Goal: Information Seeking & Learning: Check status

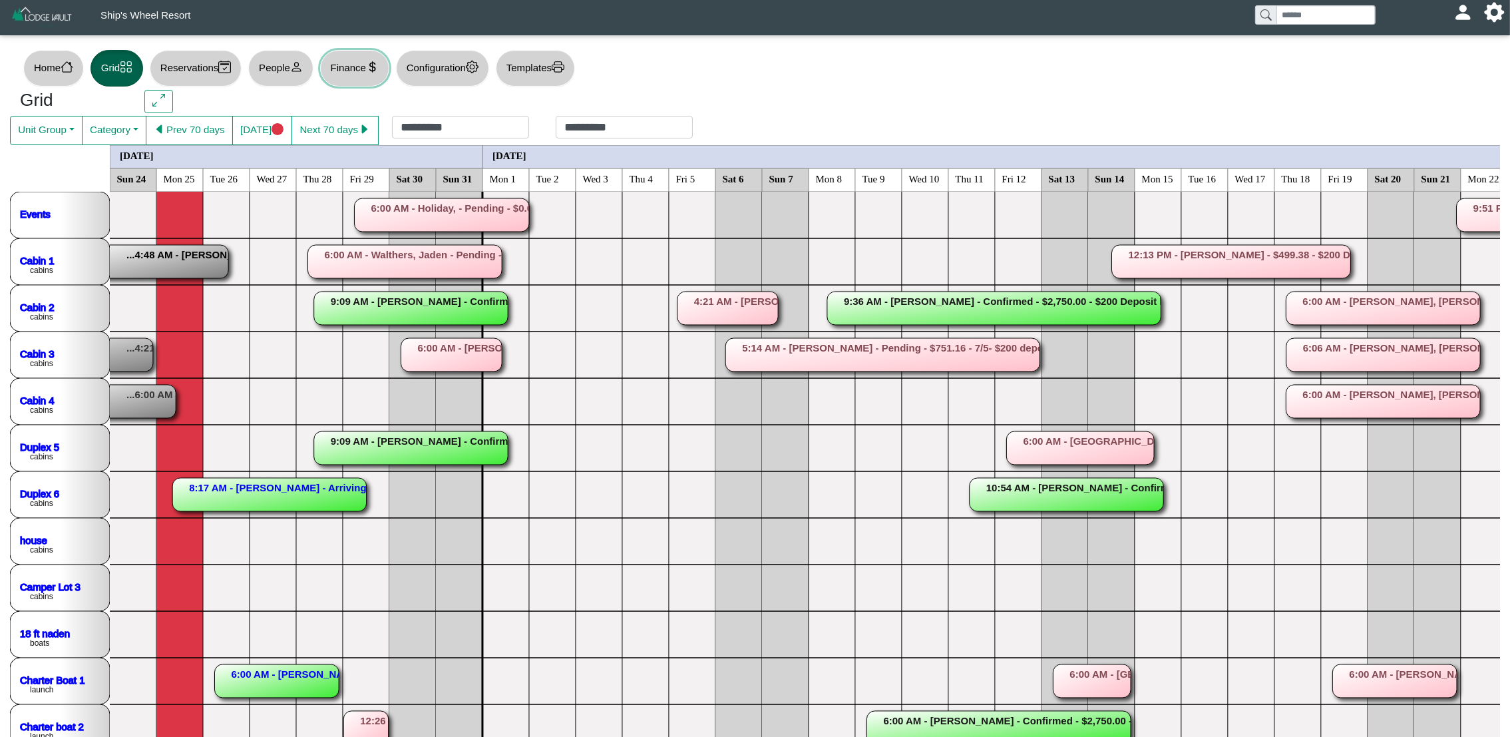
click at [360, 75] on button "Finance" at bounding box center [354, 68] width 69 height 37
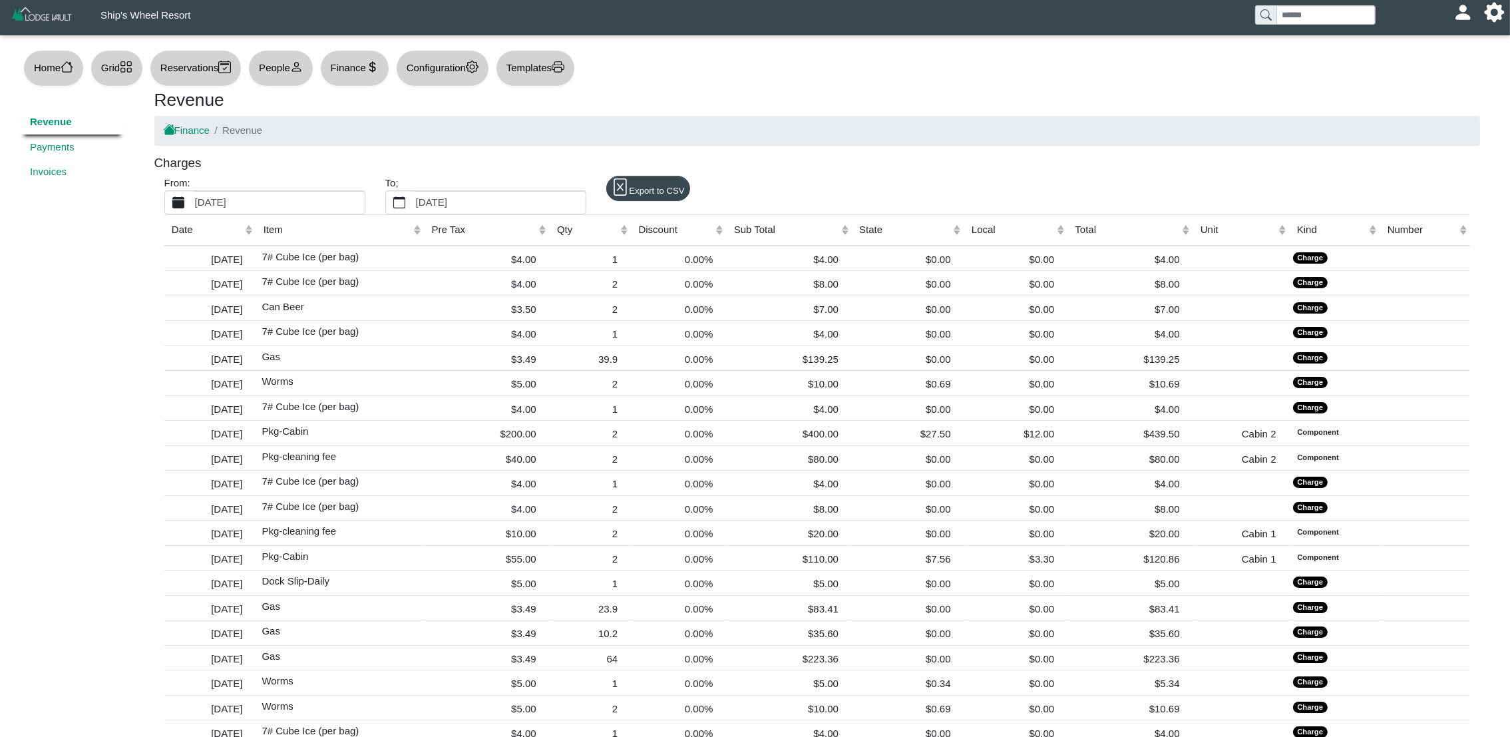
click at [282, 201] on label "[DATE]" at bounding box center [278, 202] width 172 height 23
click at [192, 201] on button "[DATE]" at bounding box center [178, 202] width 27 height 23
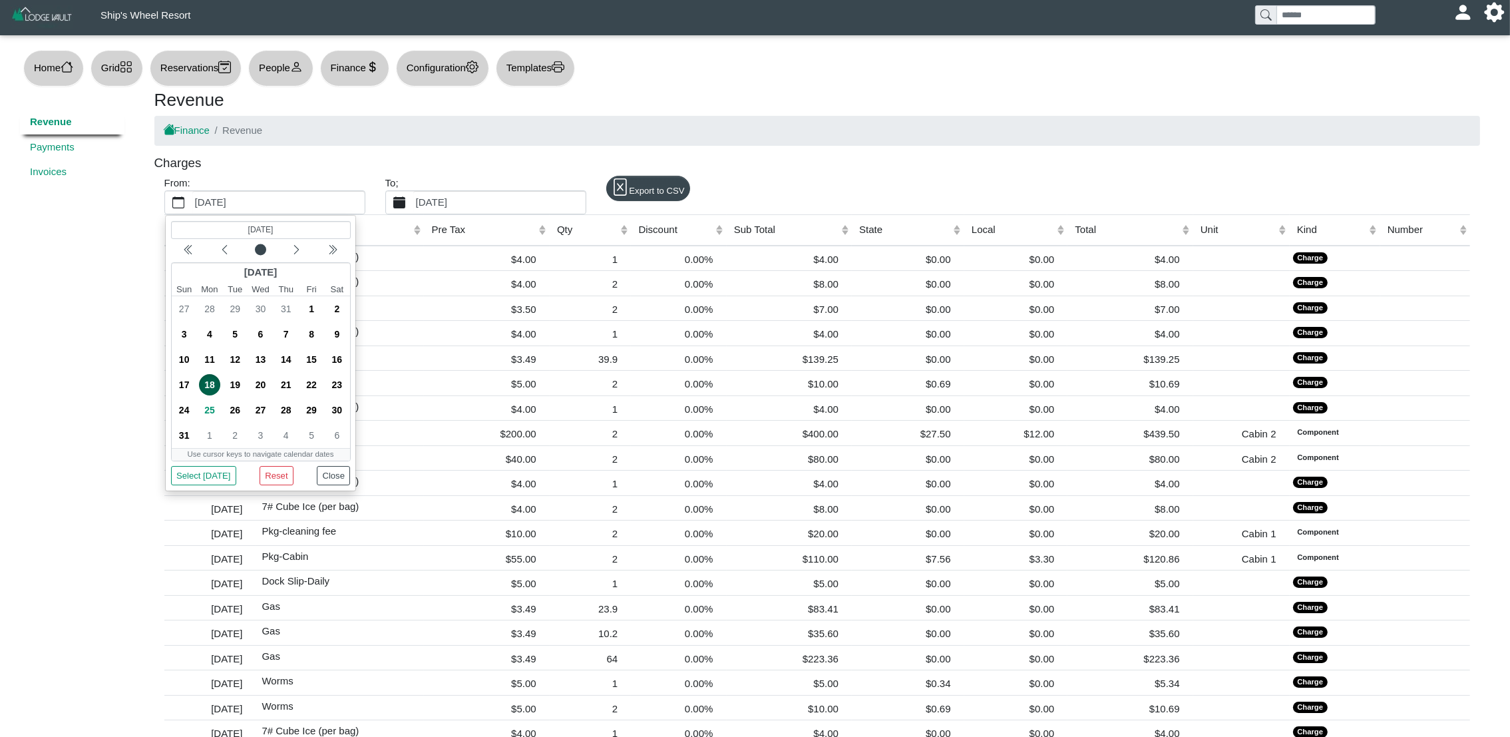
click at [481, 206] on label "[DATE]" at bounding box center [499, 202] width 172 height 23
click at [413, 206] on button "[DATE]" at bounding box center [399, 202] width 27 height 23
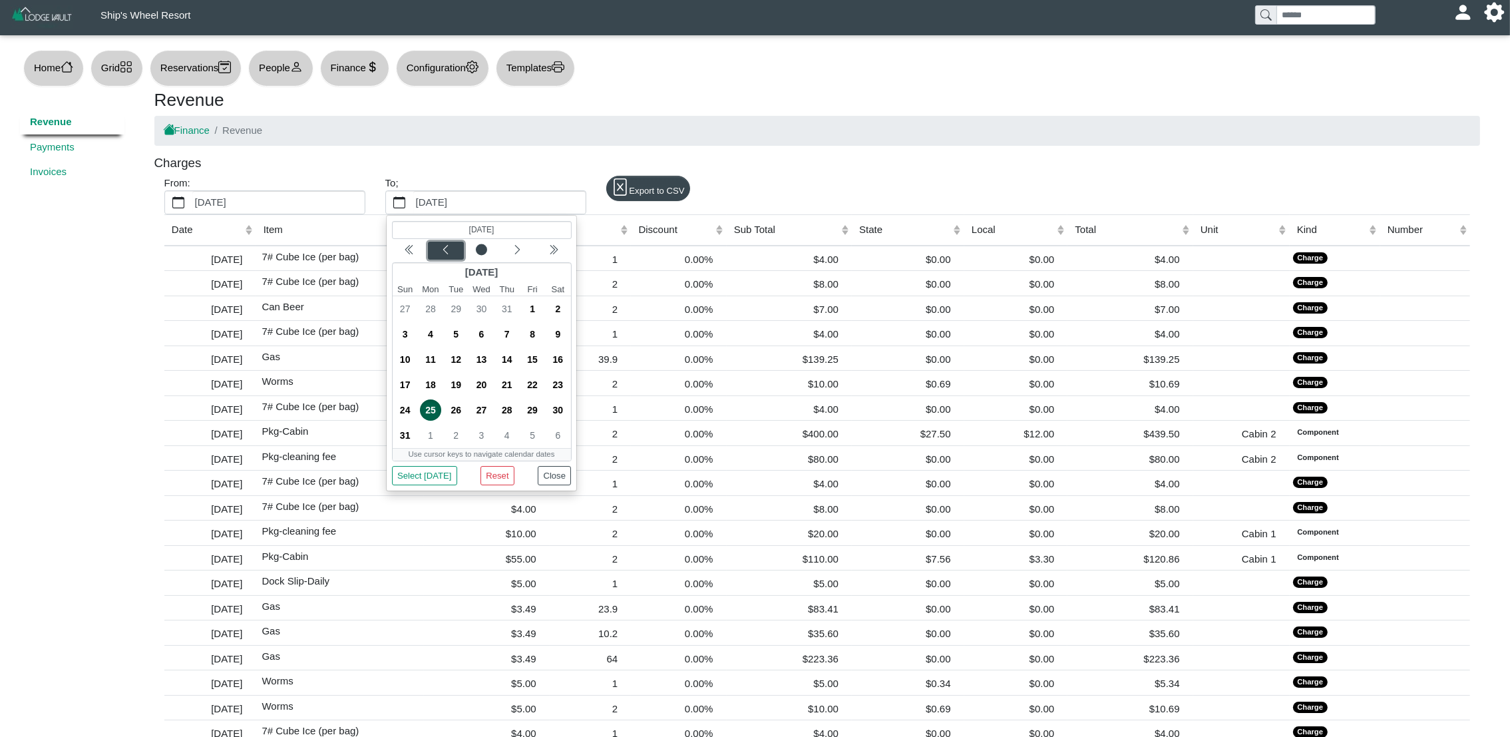
click at [445, 243] on button "Previous month" at bounding box center [445, 251] width 36 height 18
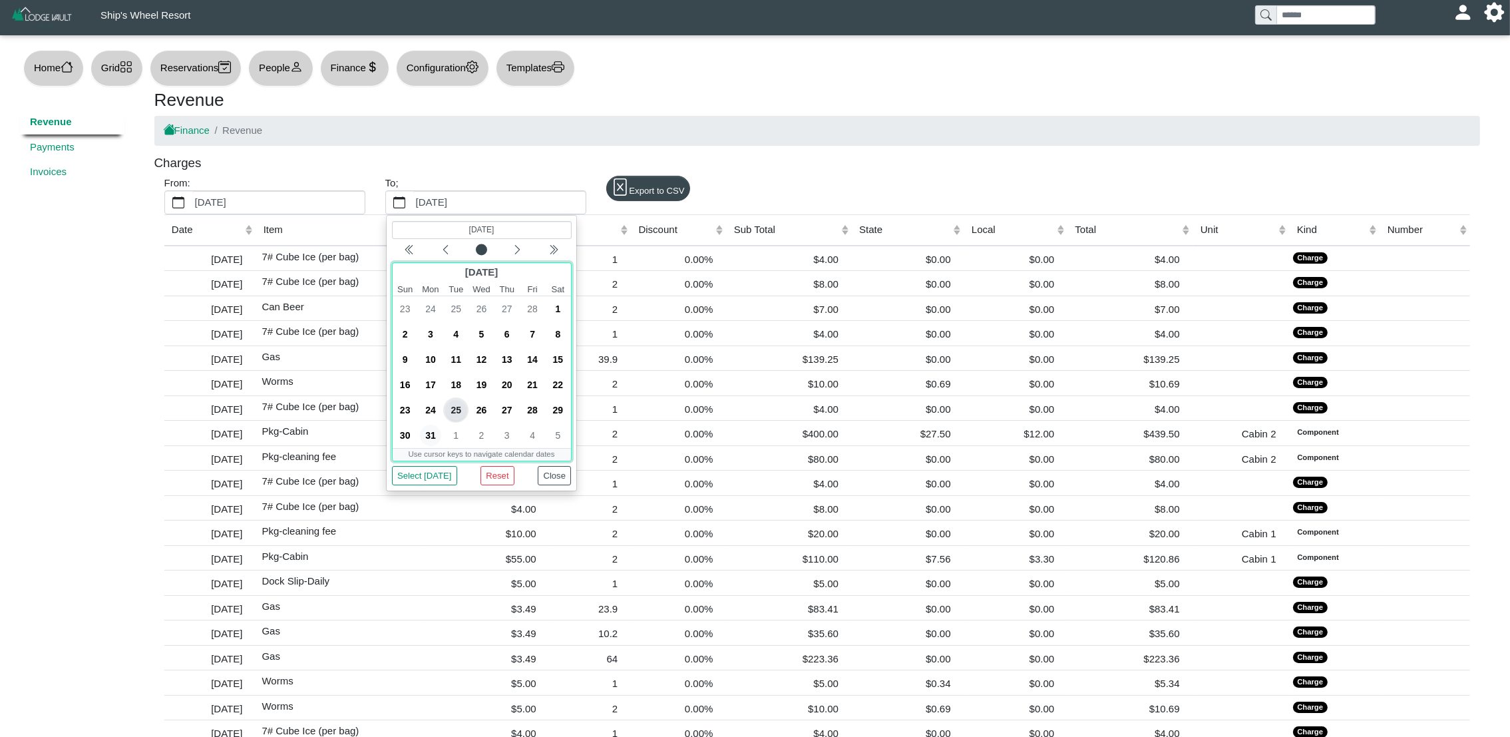
click at [435, 437] on span "31" at bounding box center [430, 435] width 21 height 21
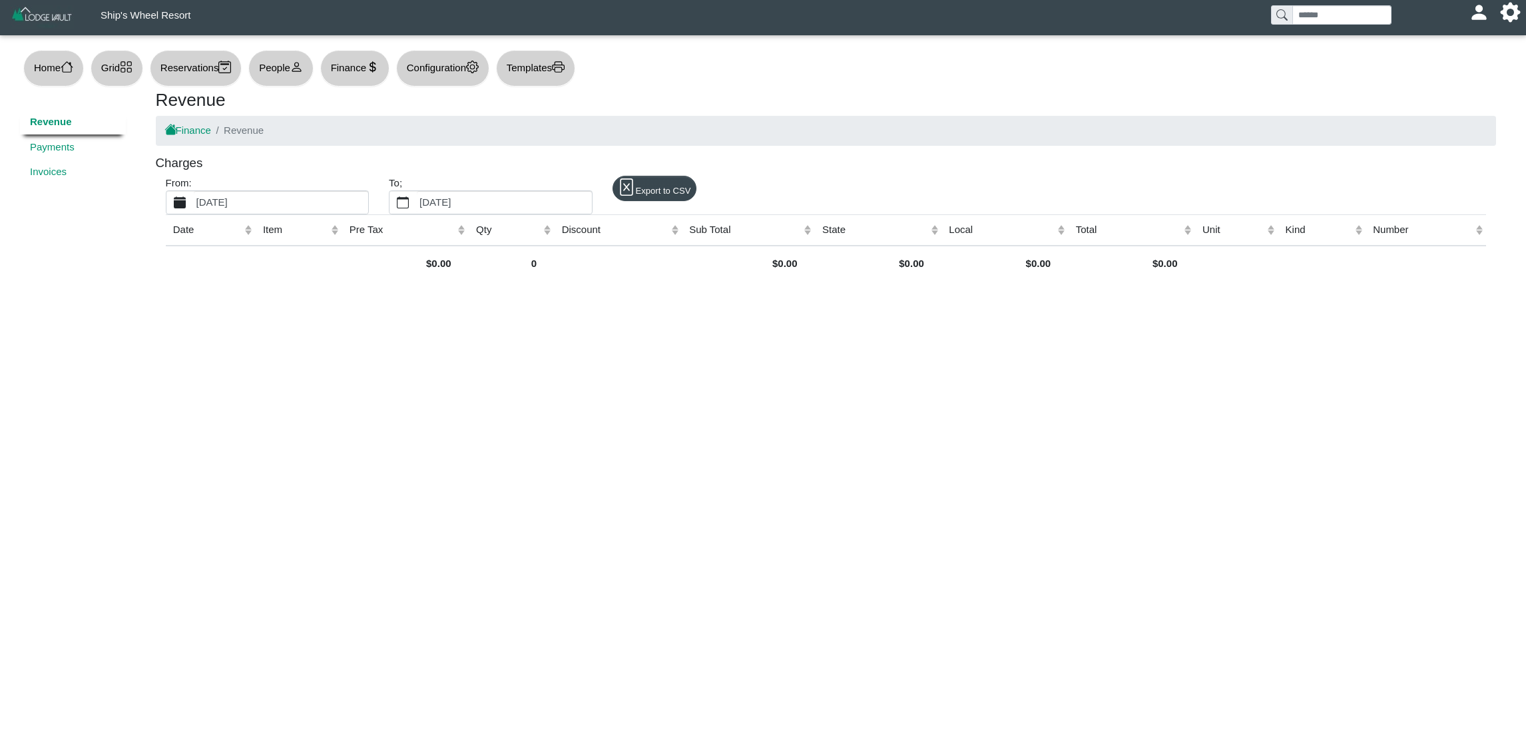
click at [298, 201] on label "[DATE]" at bounding box center [281, 202] width 174 height 23
click at [194, 201] on button "[DATE]" at bounding box center [179, 202] width 27 height 23
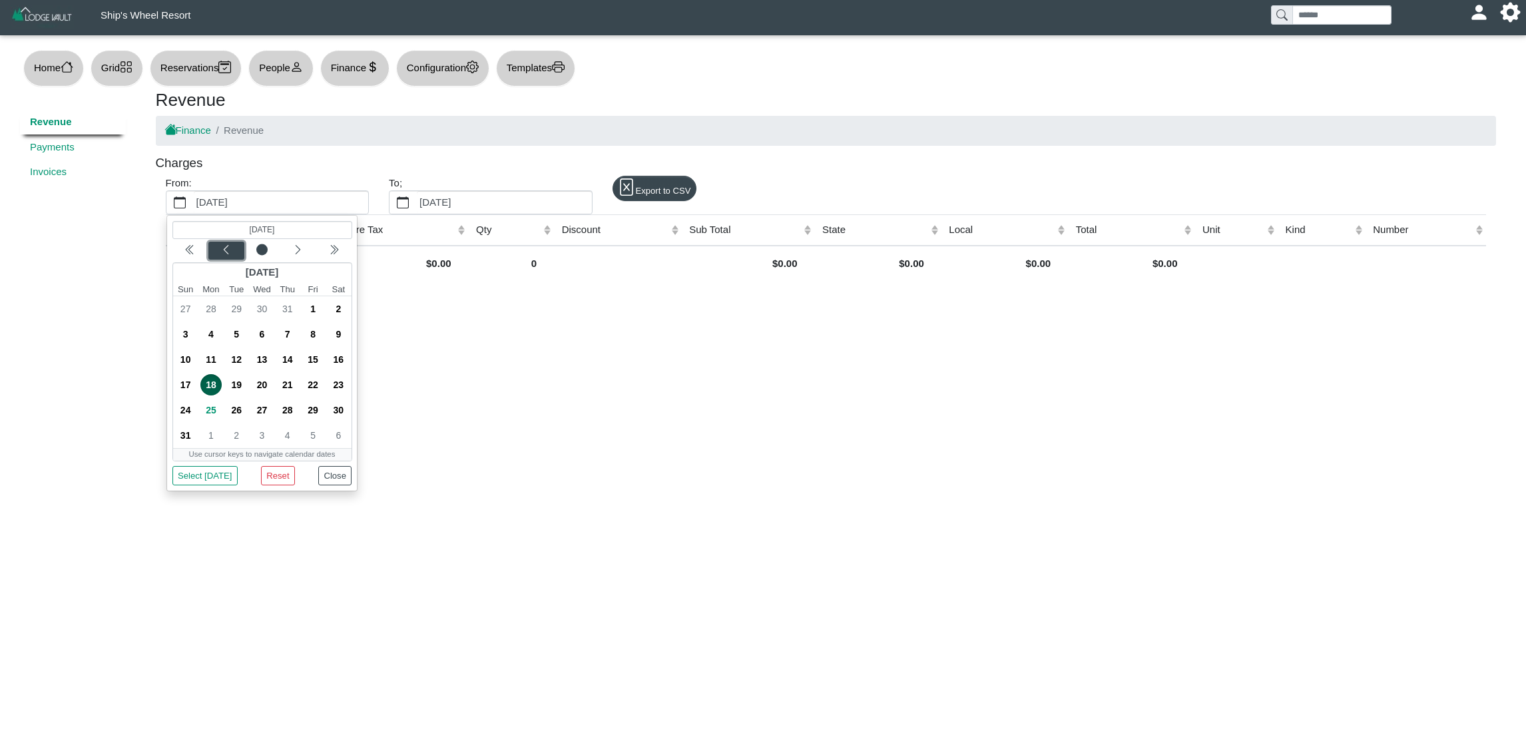
click at [231, 251] on div "Previous month" at bounding box center [225, 250] width 31 height 13
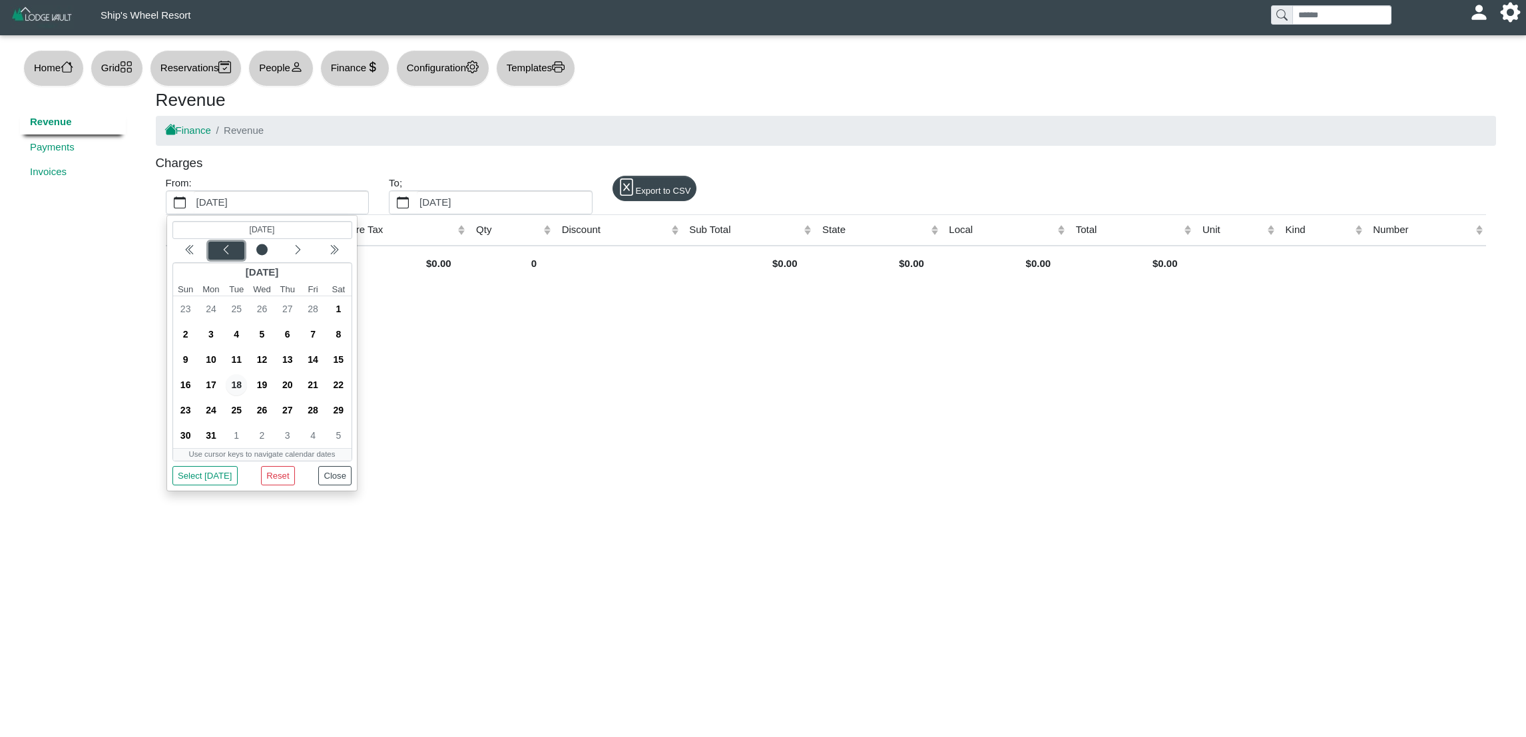
click at [231, 251] on div "Previous month" at bounding box center [225, 250] width 31 height 13
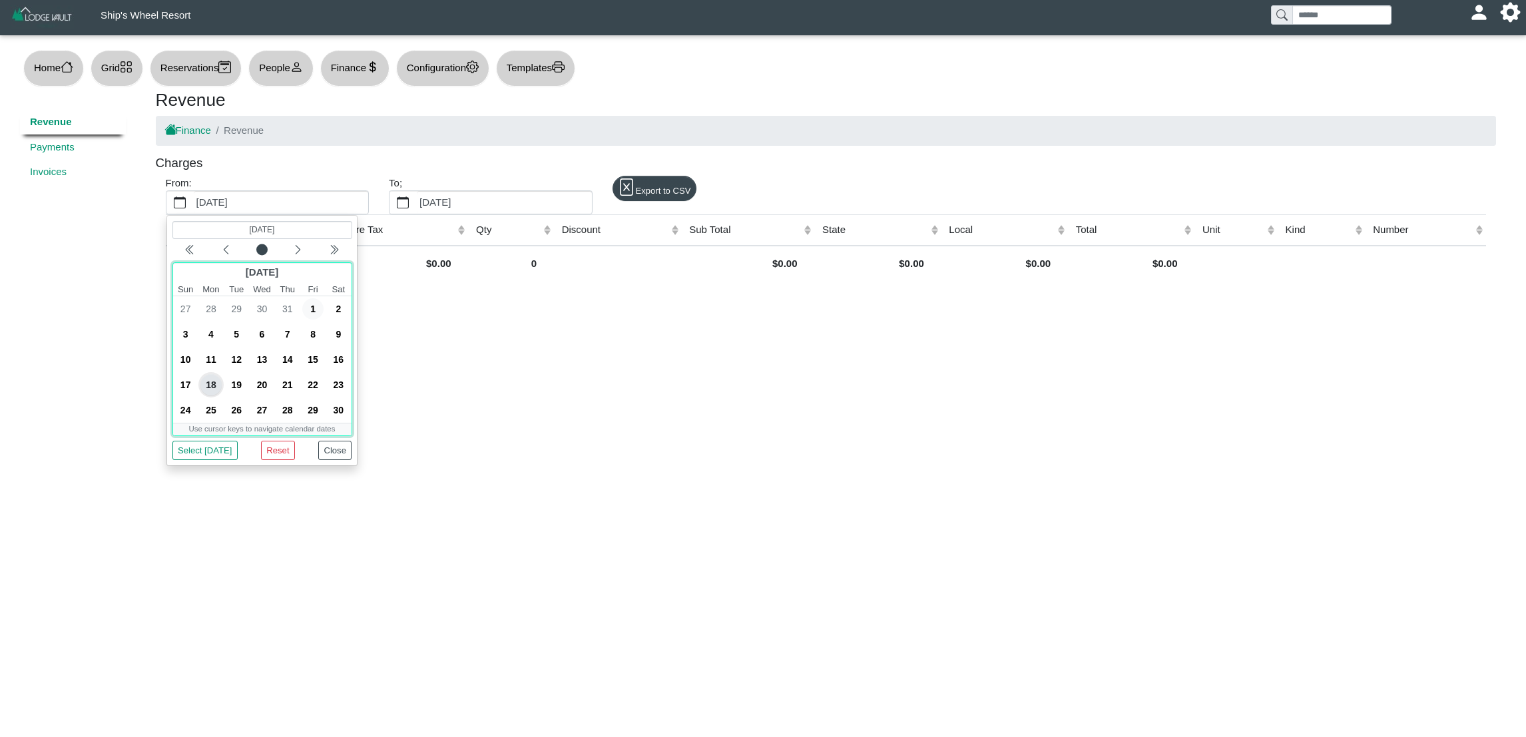
click at [314, 310] on span "1" at bounding box center [312, 308] width 21 height 21
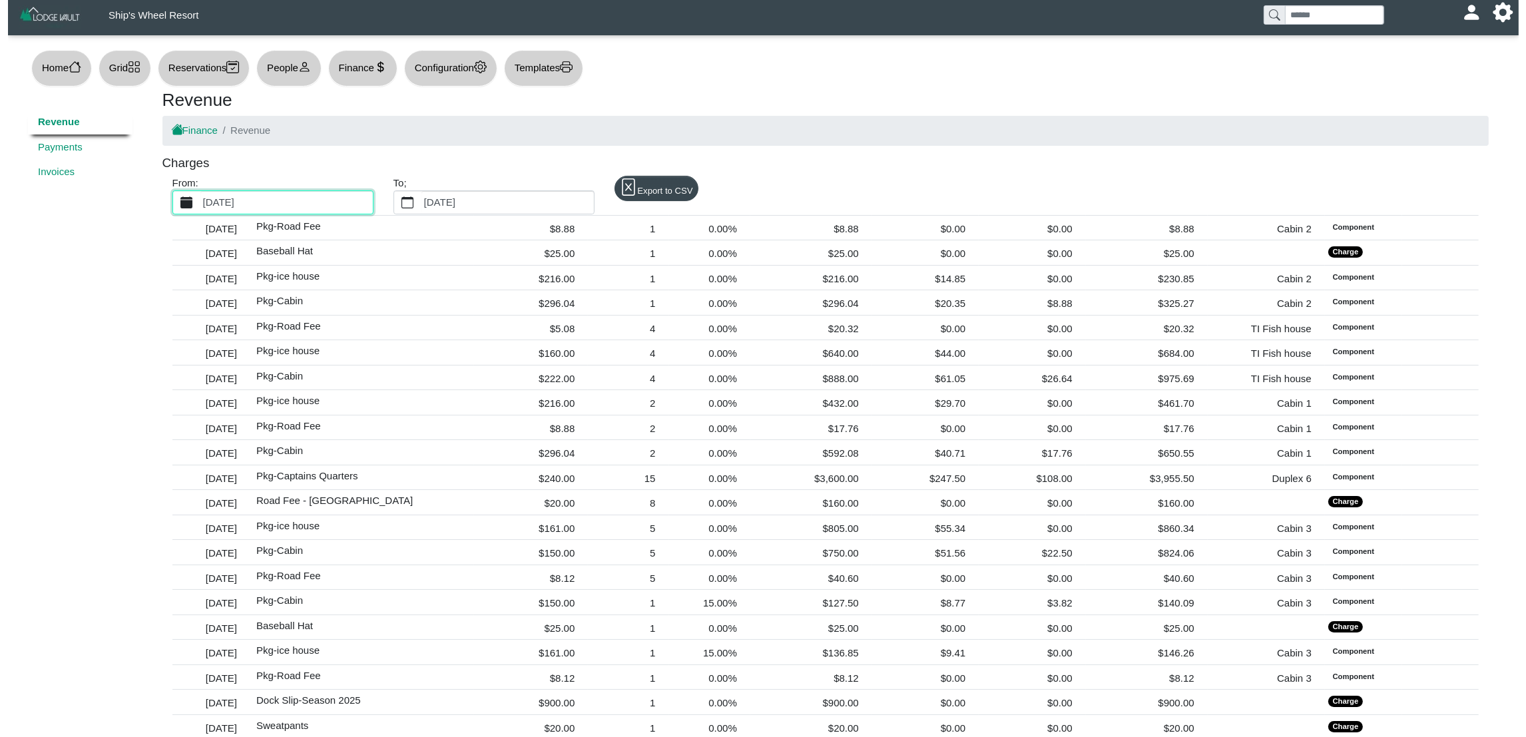
scroll to position [7129, 0]
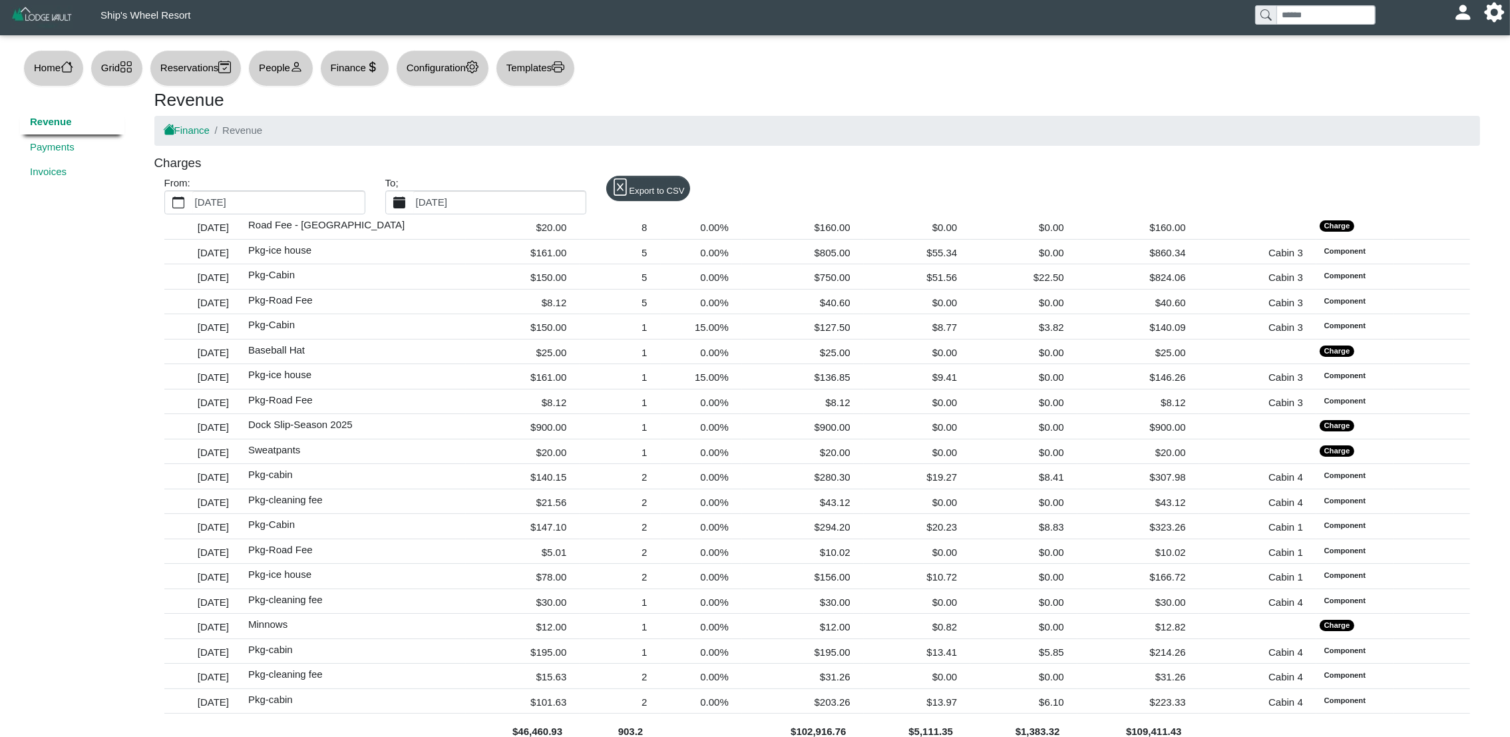
click at [486, 200] on label "[DATE]" at bounding box center [499, 202] width 172 height 23
click at [413, 200] on button "[DATE]" at bounding box center [399, 202] width 27 height 23
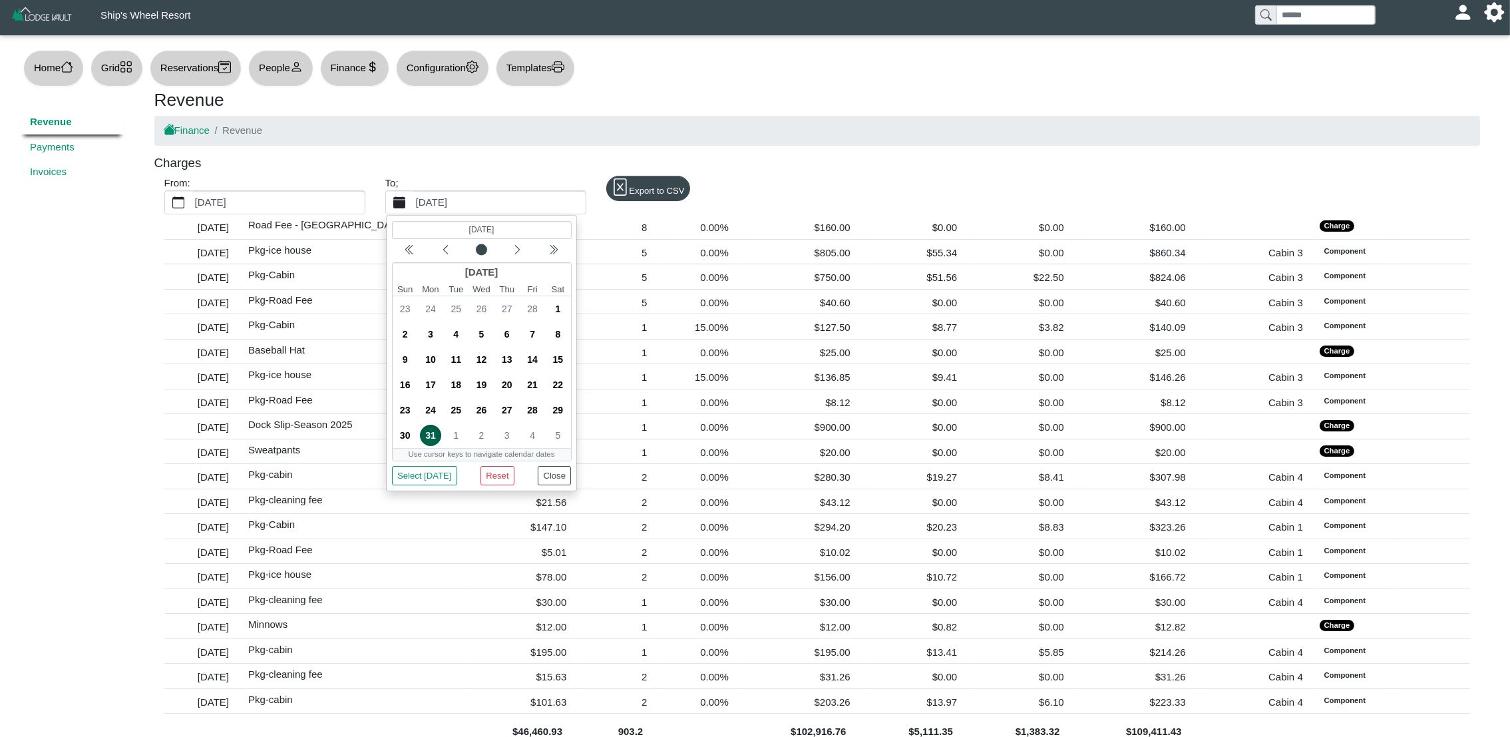
click at [466, 201] on label "[DATE]" at bounding box center [499, 202] width 172 height 23
click at [413, 201] on button "[DATE]" at bounding box center [399, 202] width 27 height 23
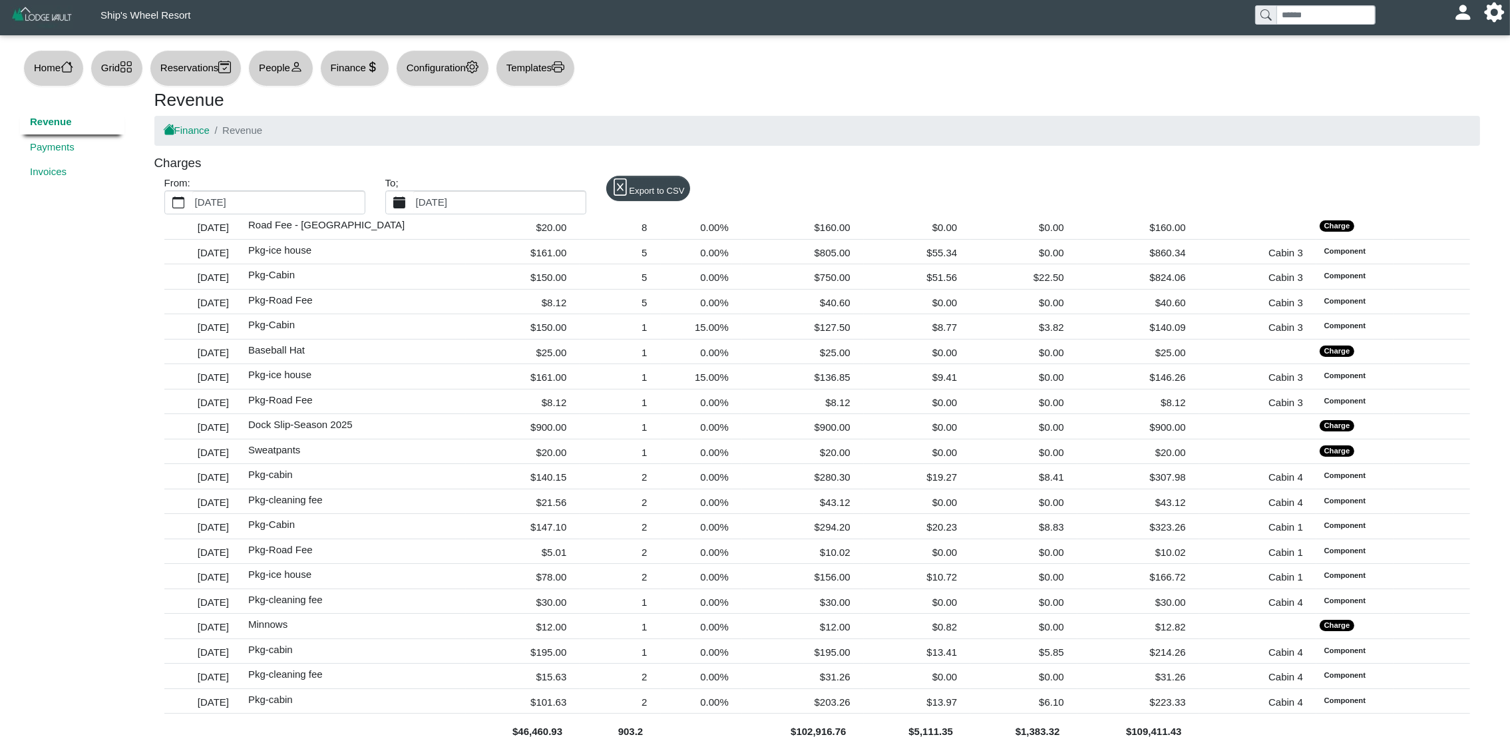
click at [466, 201] on label "[DATE]" at bounding box center [499, 202] width 172 height 23
click at [413, 201] on button "[DATE]" at bounding box center [399, 202] width 27 height 23
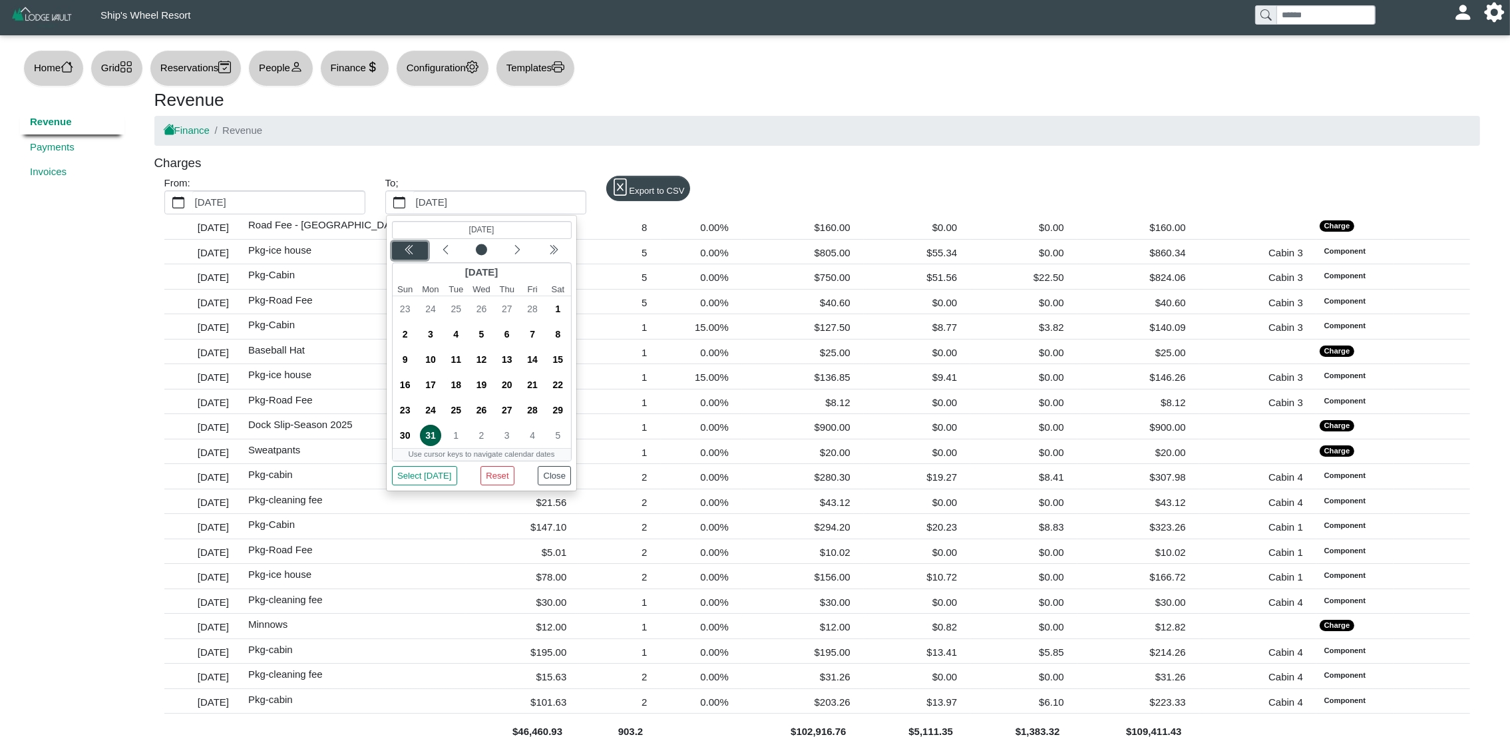
click at [409, 258] on button "Previous year" at bounding box center [409, 251] width 36 height 18
click at [407, 435] on span "31" at bounding box center [404, 435] width 21 height 21
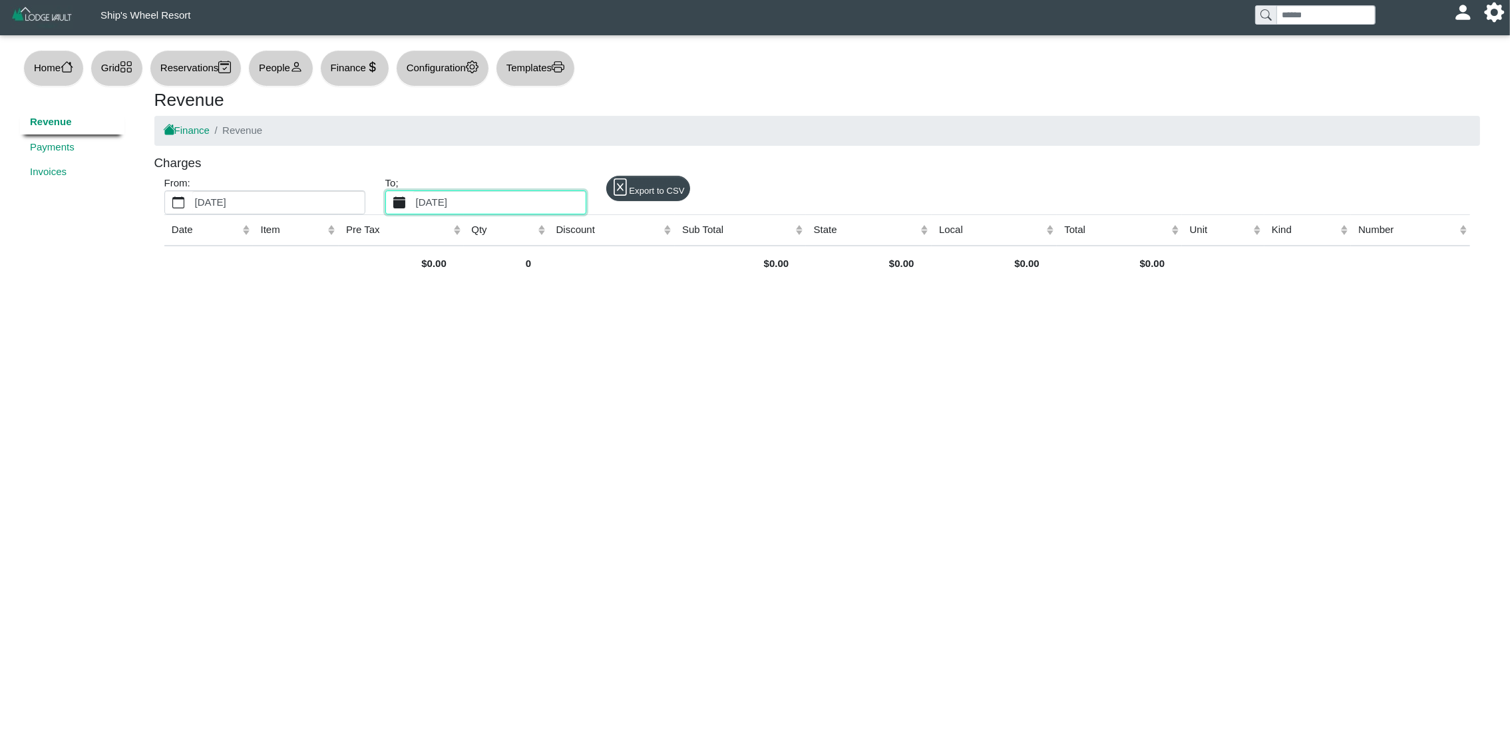
scroll to position [0, 0]
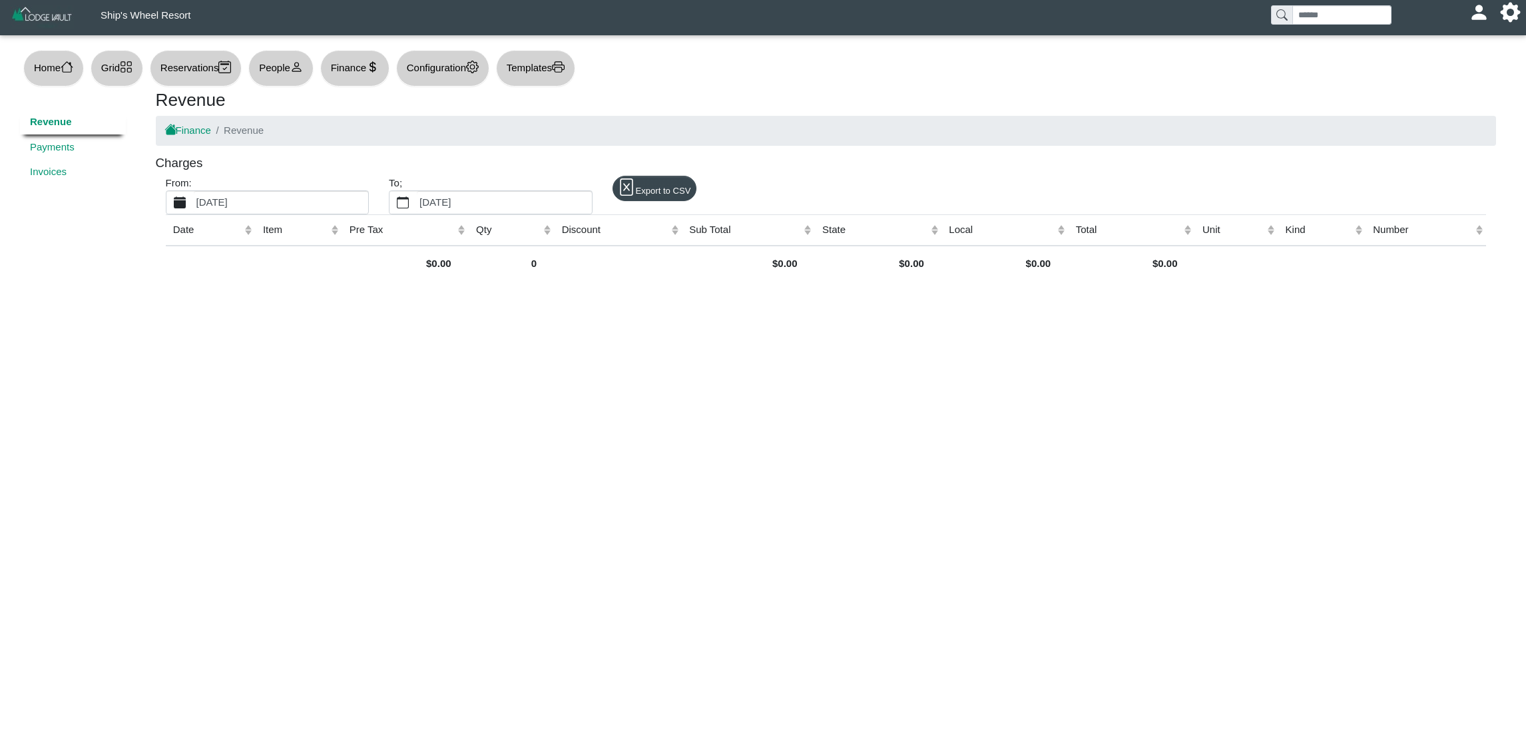
click at [299, 202] on label "[DATE]" at bounding box center [281, 202] width 174 height 23
click at [194, 202] on button "[DATE]" at bounding box center [179, 202] width 27 height 23
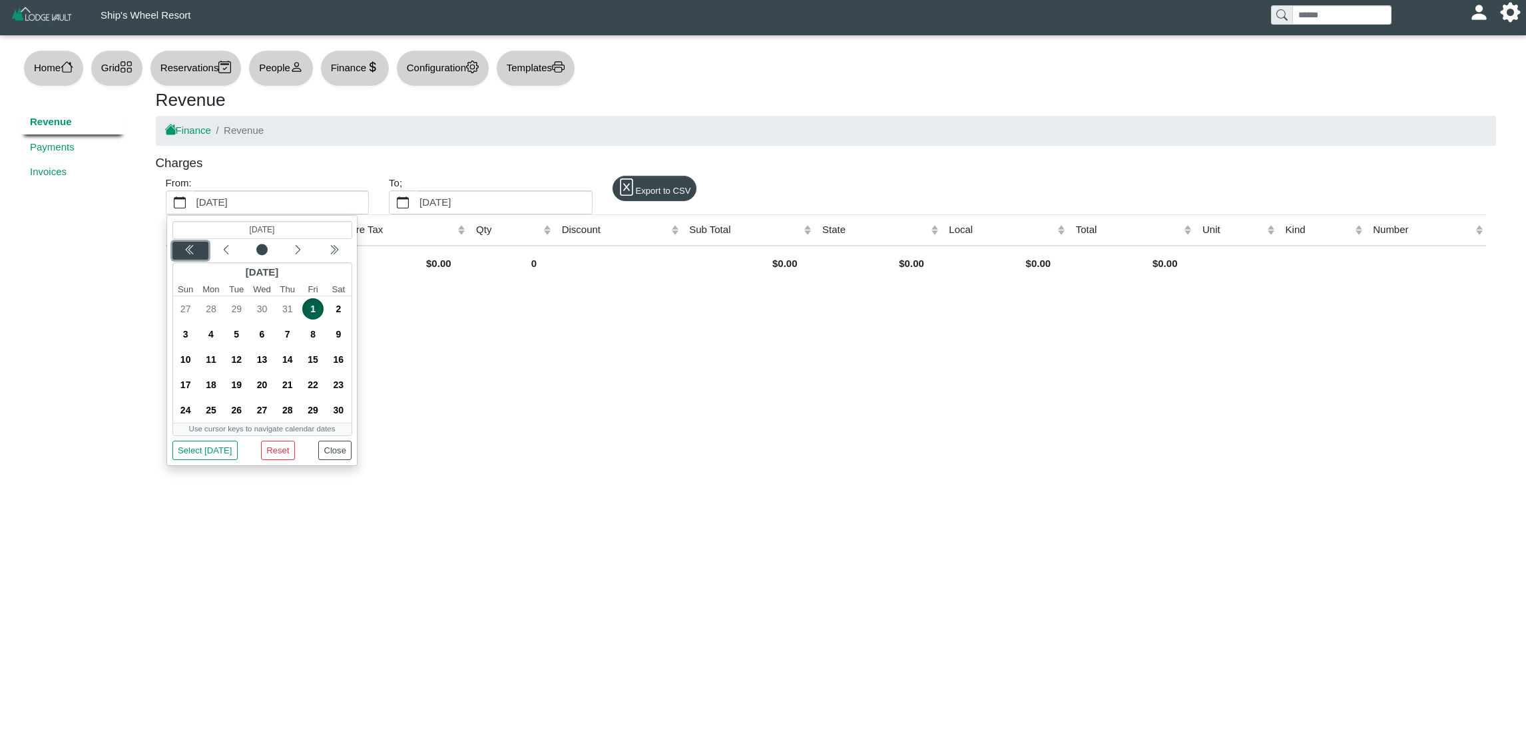
click at [187, 253] on icon "chevron double left" at bounding box center [189, 249] width 11 height 11
click at [266, 305] on span "1" at bounding box center [261, 308] width 21 height 21
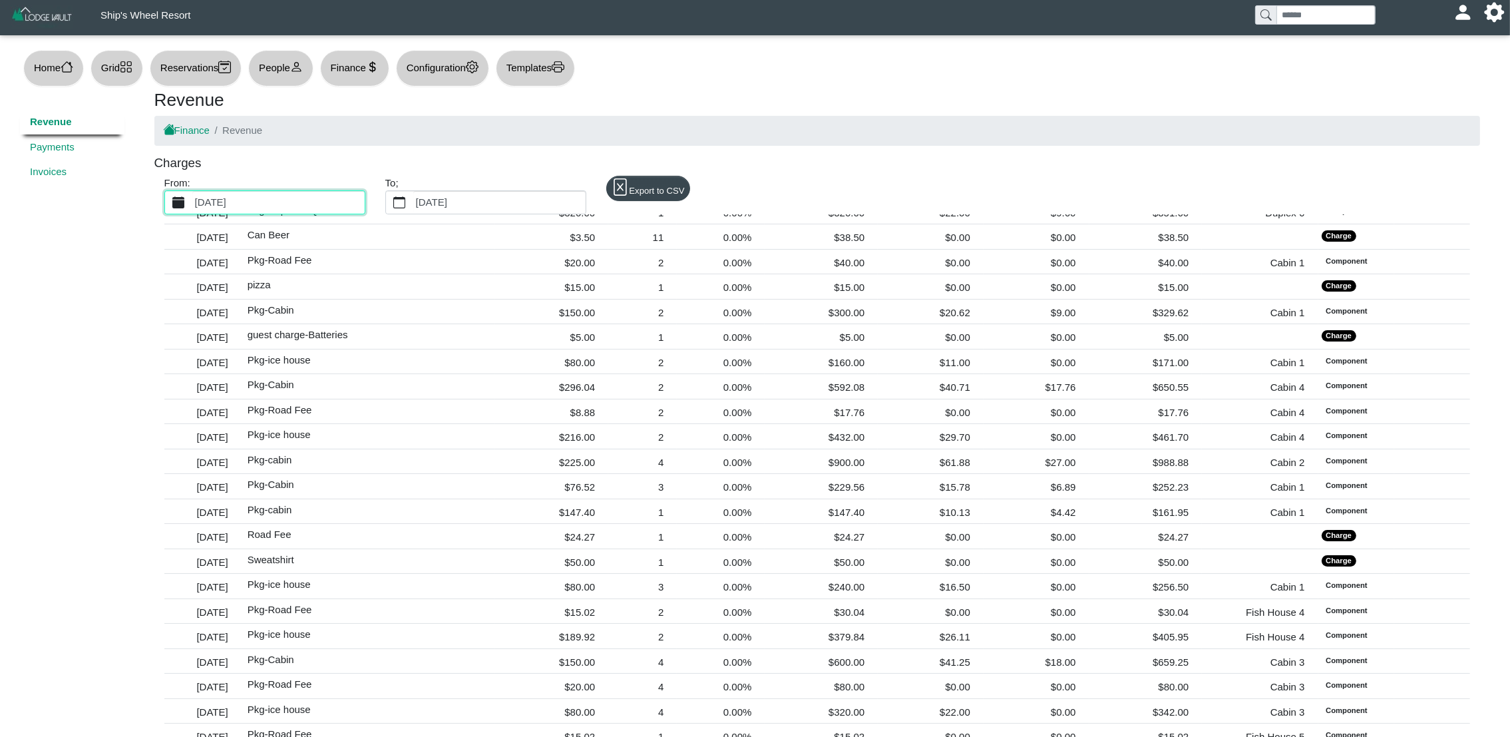
scroll to position [4697, 0]
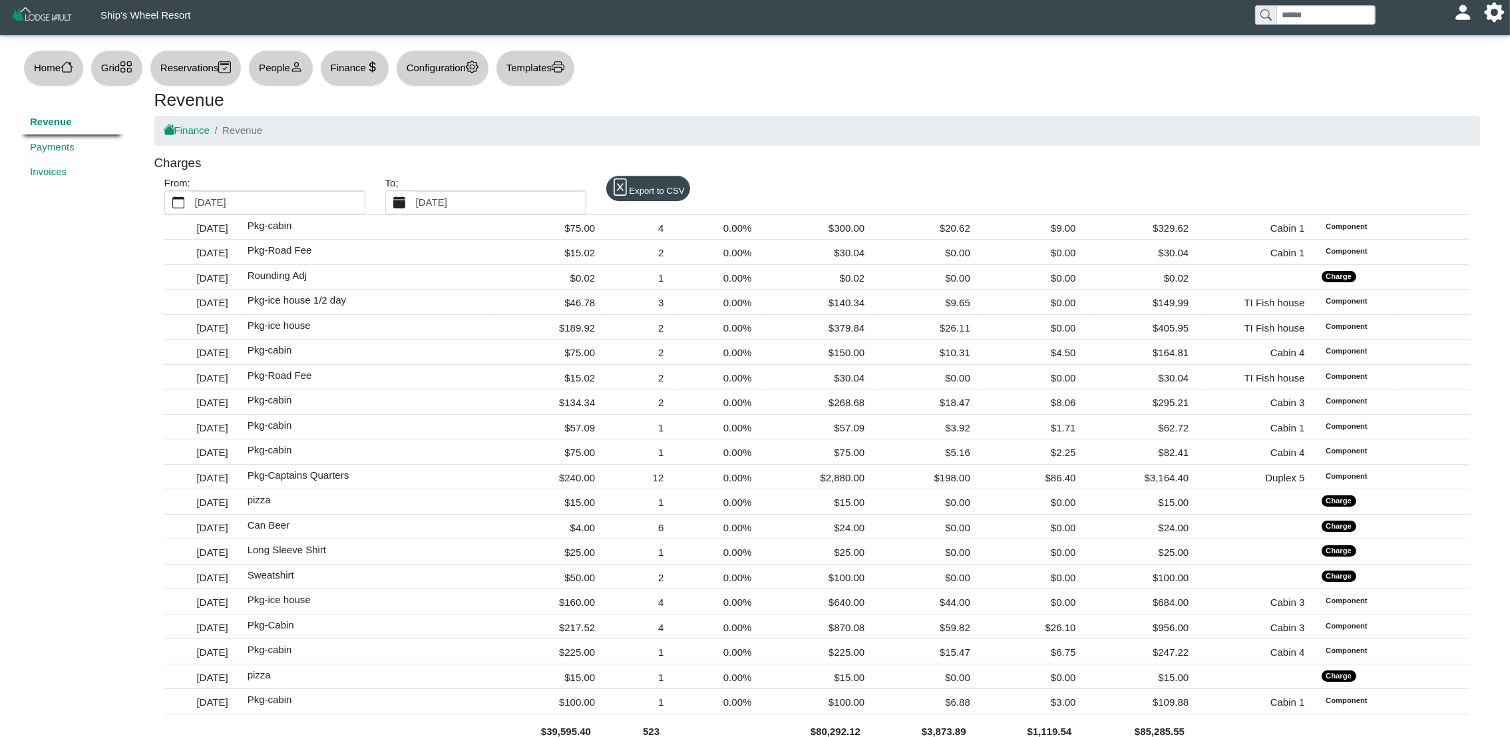
click at [489, 194] on label "[DATE]" at bounding box center [499, 202] width 172 height 23
click at [413, 194] on button "[DATE]" at bounding box center [399, 202] width 27 height 23
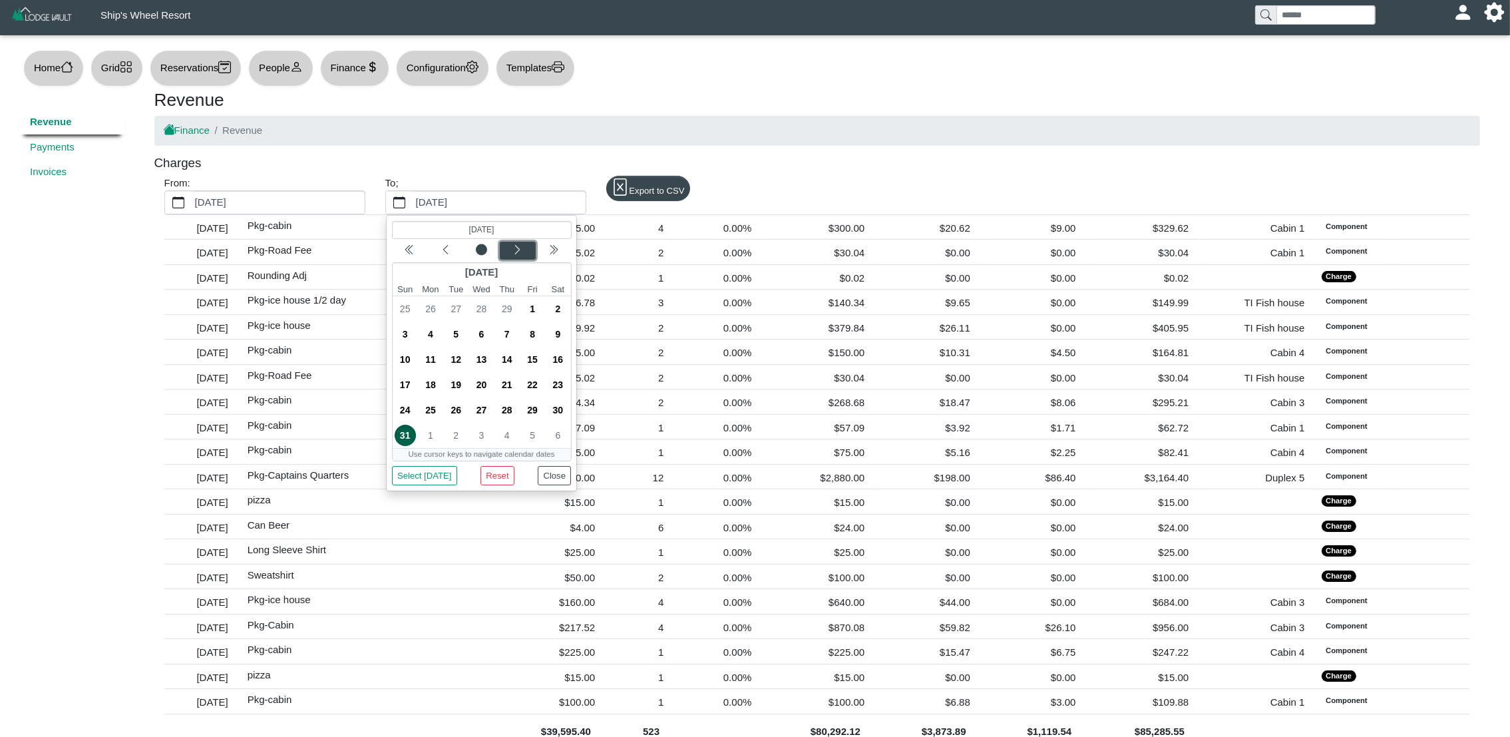
click at [526, 251] on div "Next month" at bounding box center [517, 250] width 31 height 13
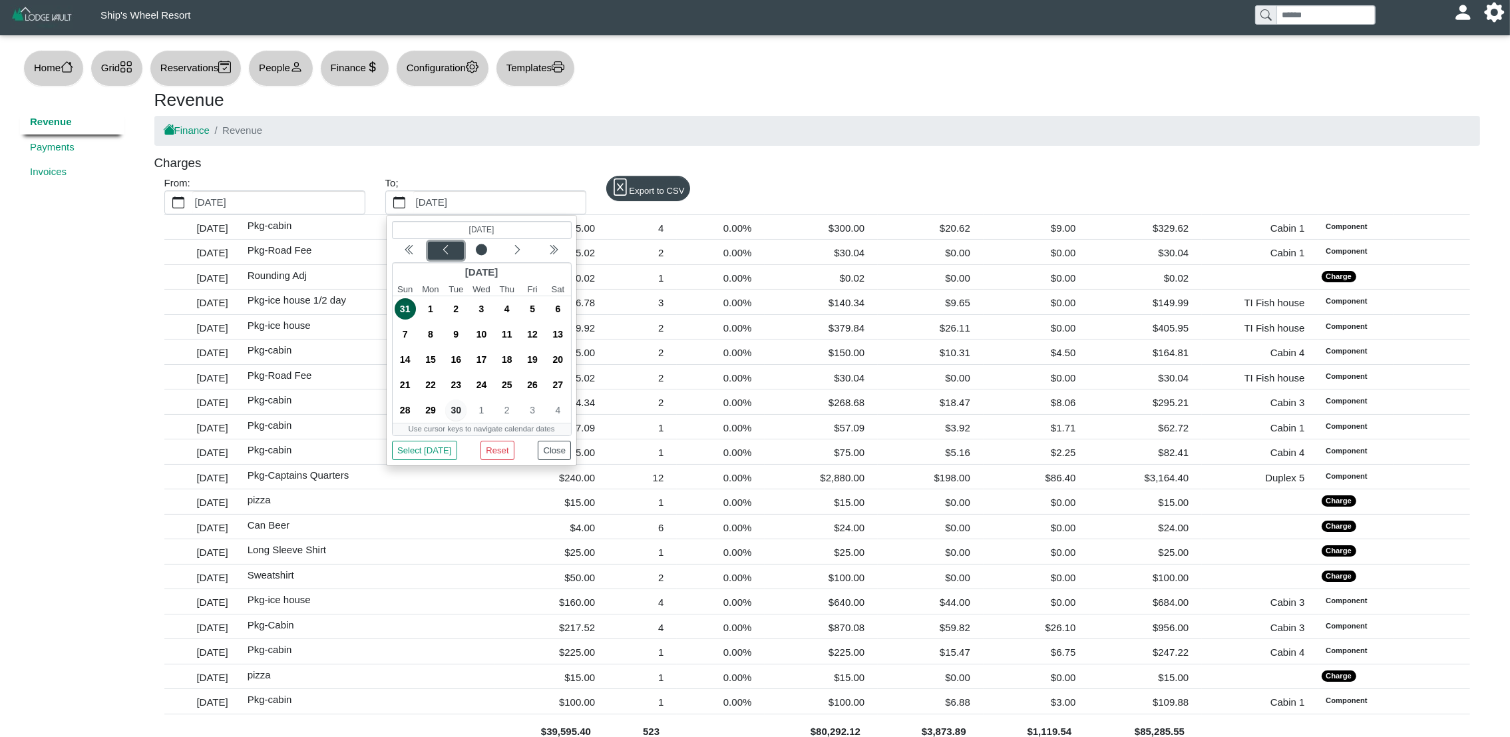
click at [449, 259] on button "Previous month" at bounding box center [445, 251] width 36 height 18
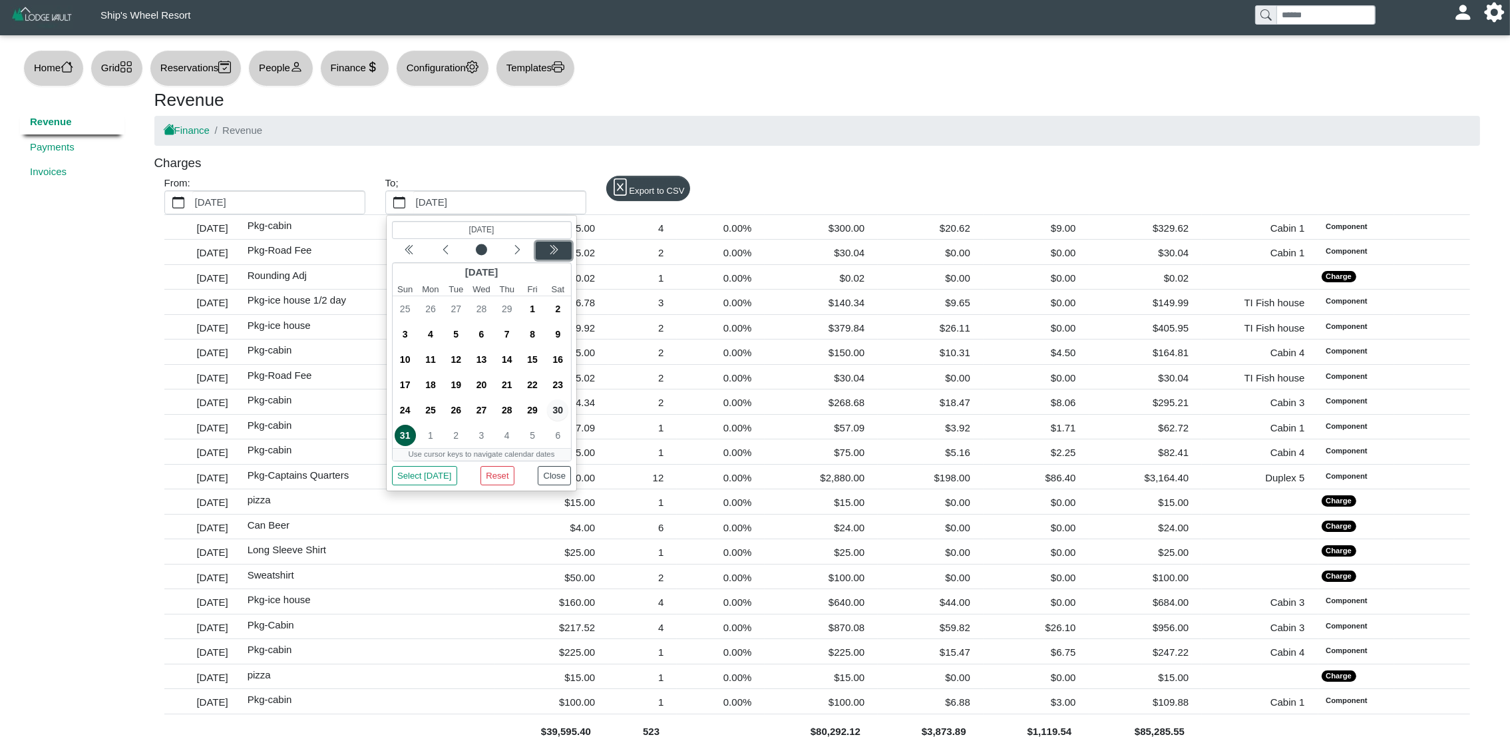
click at [548, 252] on icon "chevron double left" at bounding box center [553, 249] width 11 height 11
click at [428, 439] on span "31" at bounding box center [430, 435] width 21 height 21
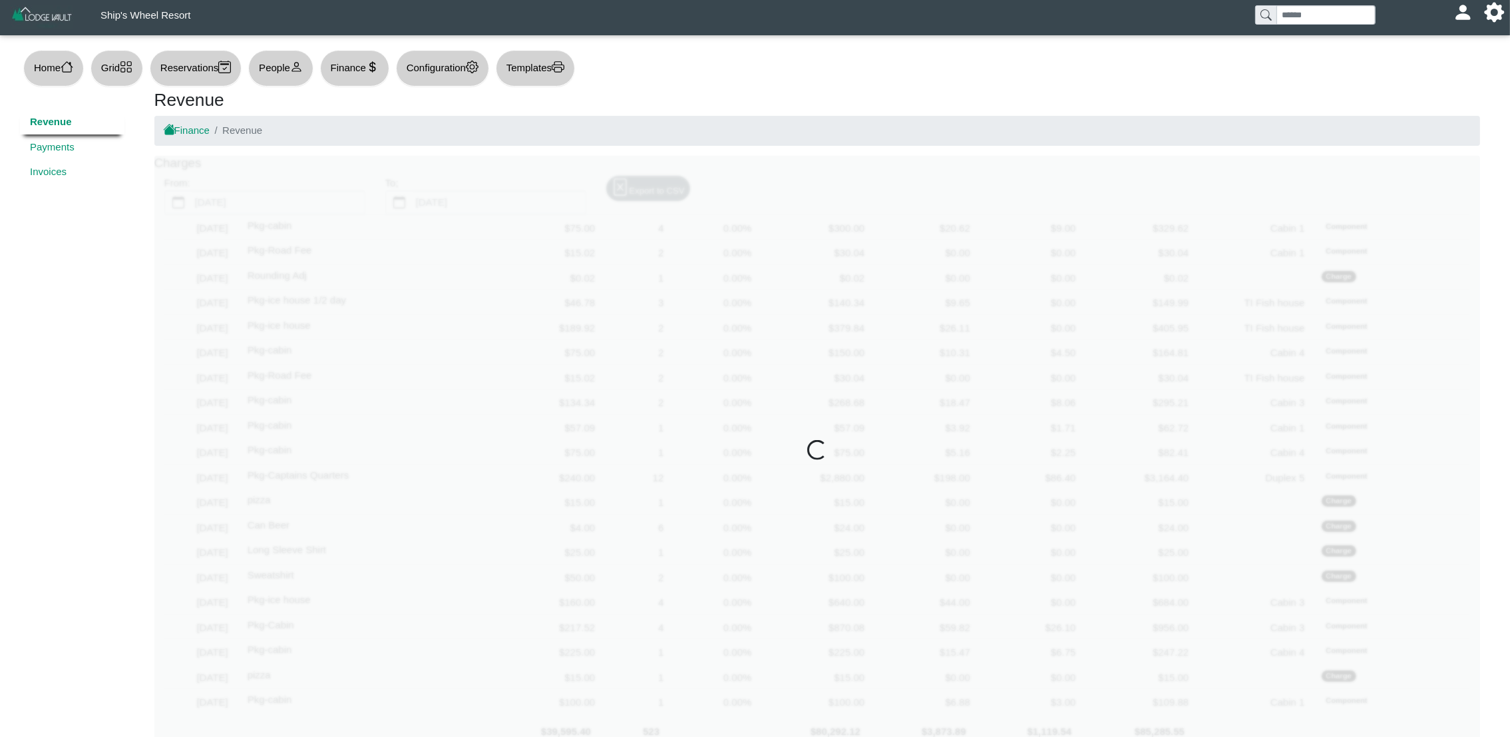
click at [291, 208] on div at bounding box center [817, 451] width 1326 height 591
click at [59, 145] on link "Payments" at bounding box center [72, 146] width 105 height 25
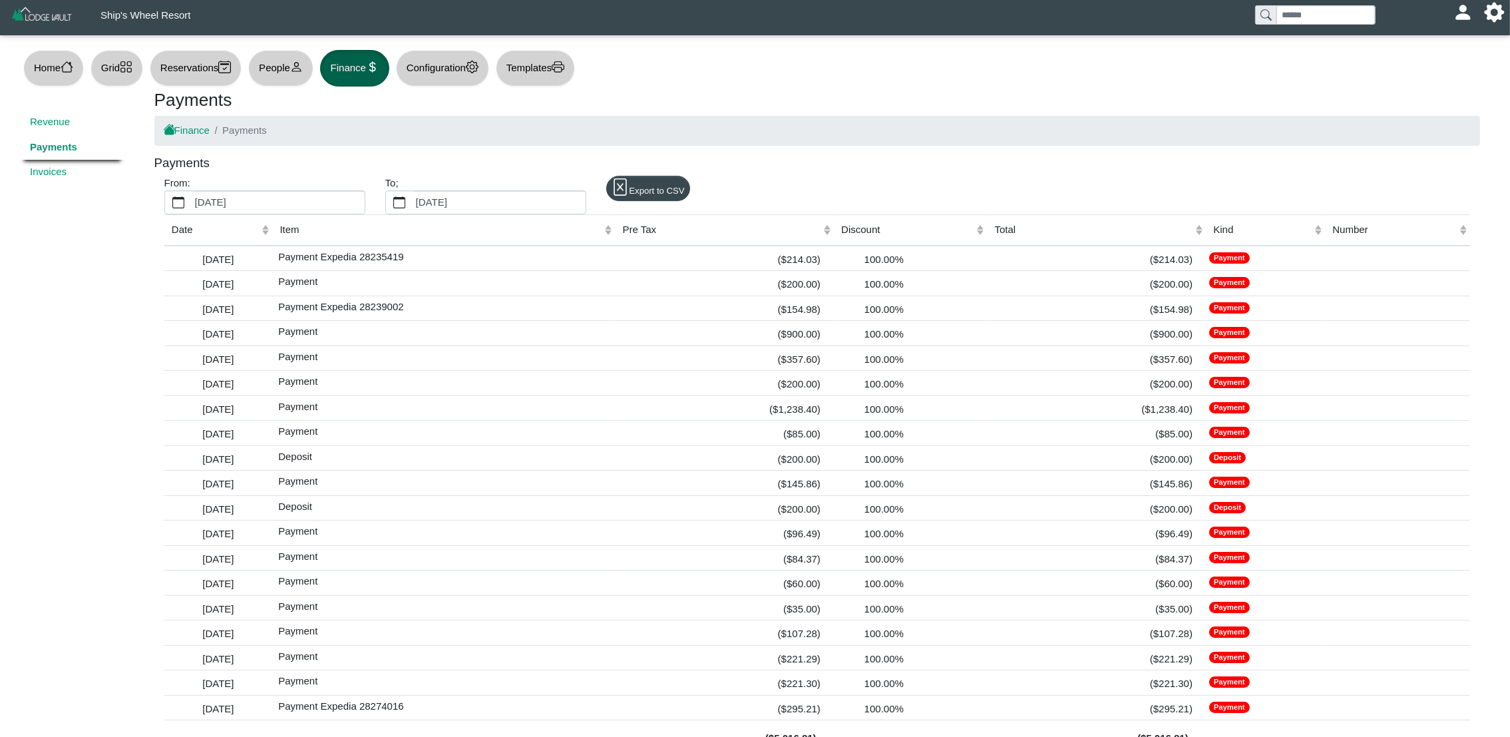
scroll to position [29, 0]
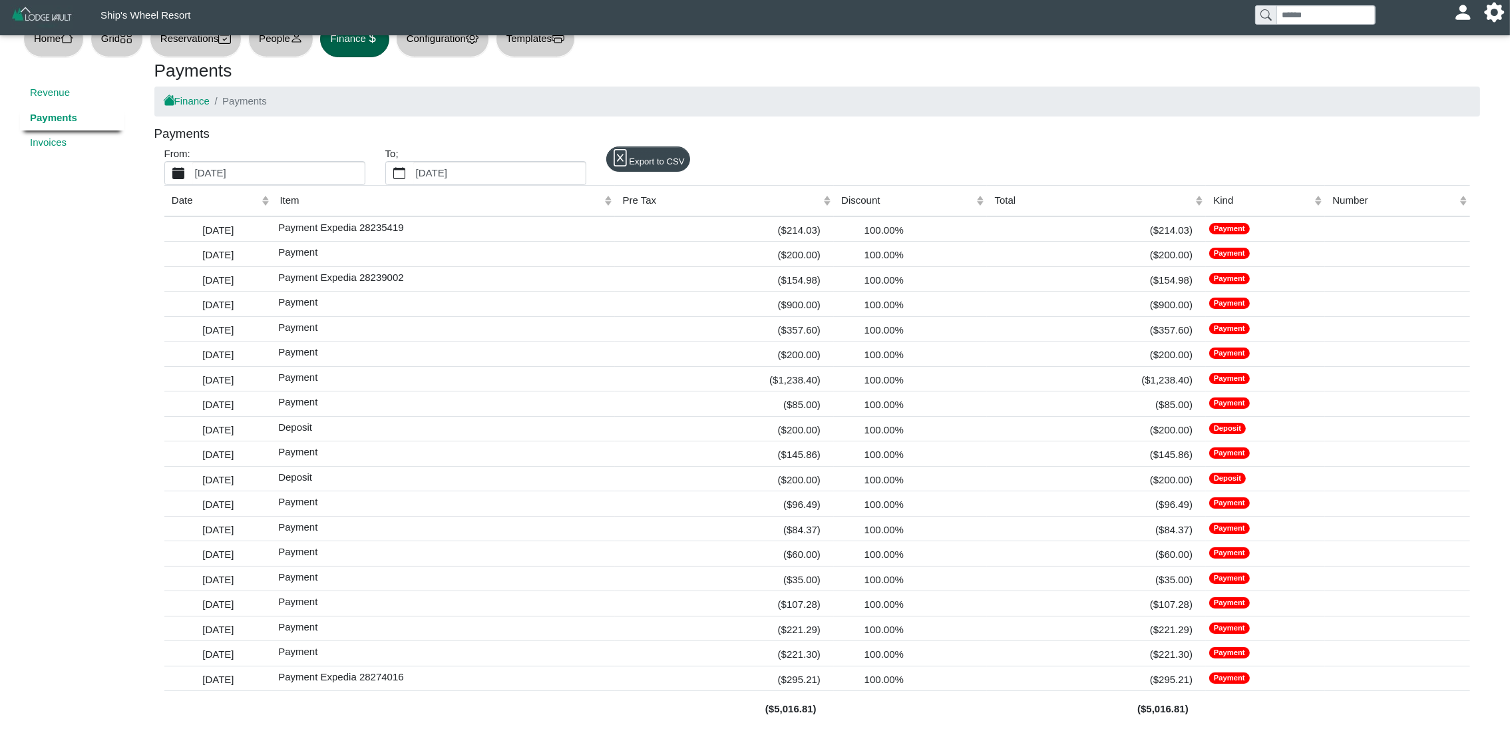
click at [326, 176] on label "[DATE]" at bounding box center [278, 173] width 172 height 23
click at [192, 176] on button "[DATE]" at bounding box center [178, 173] width 27 height 23
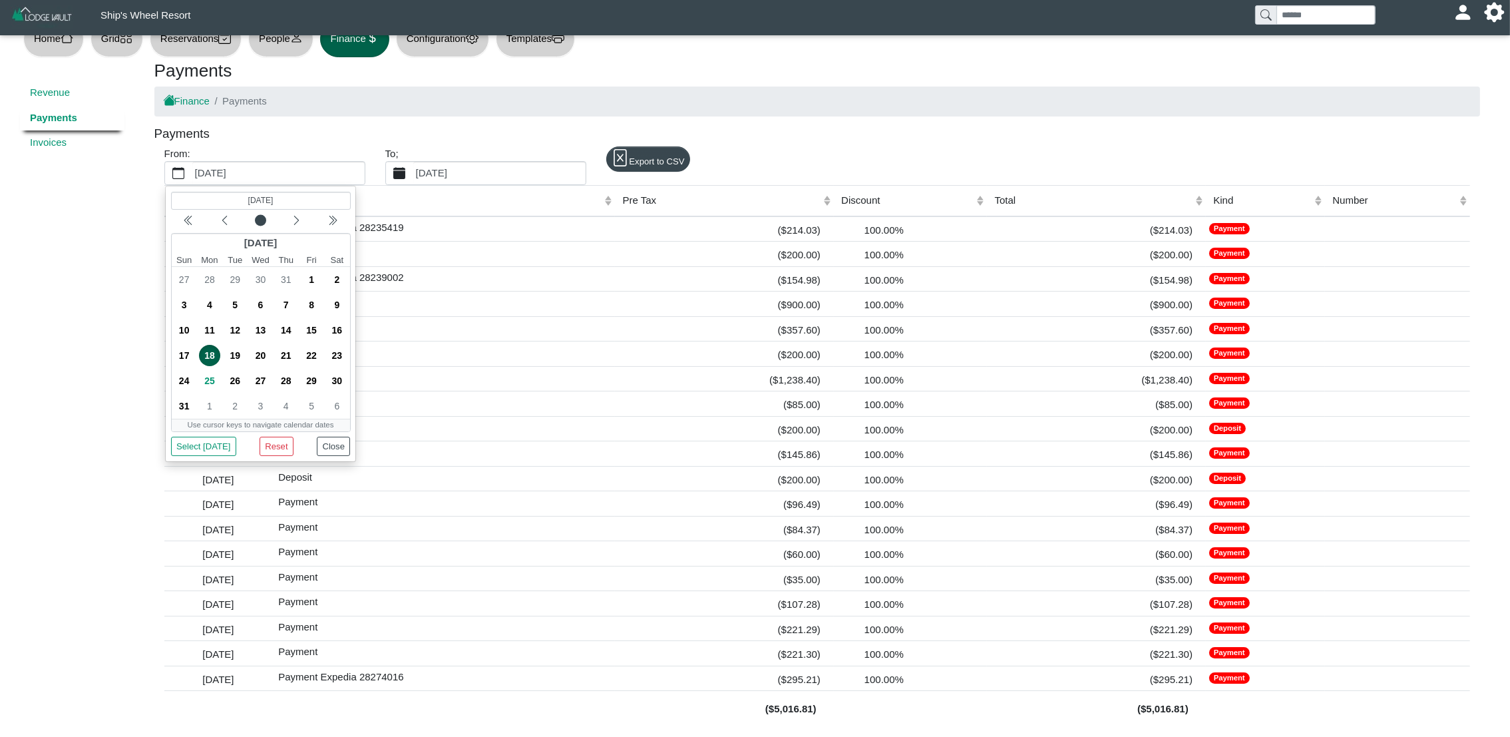
click at [482, 174] on label "[DATE]" at bounding box center [499, 173] width 172 height 23
click at [413, 174] on button "[DATE]" at bounding box center [399, 173] width 27 height 23
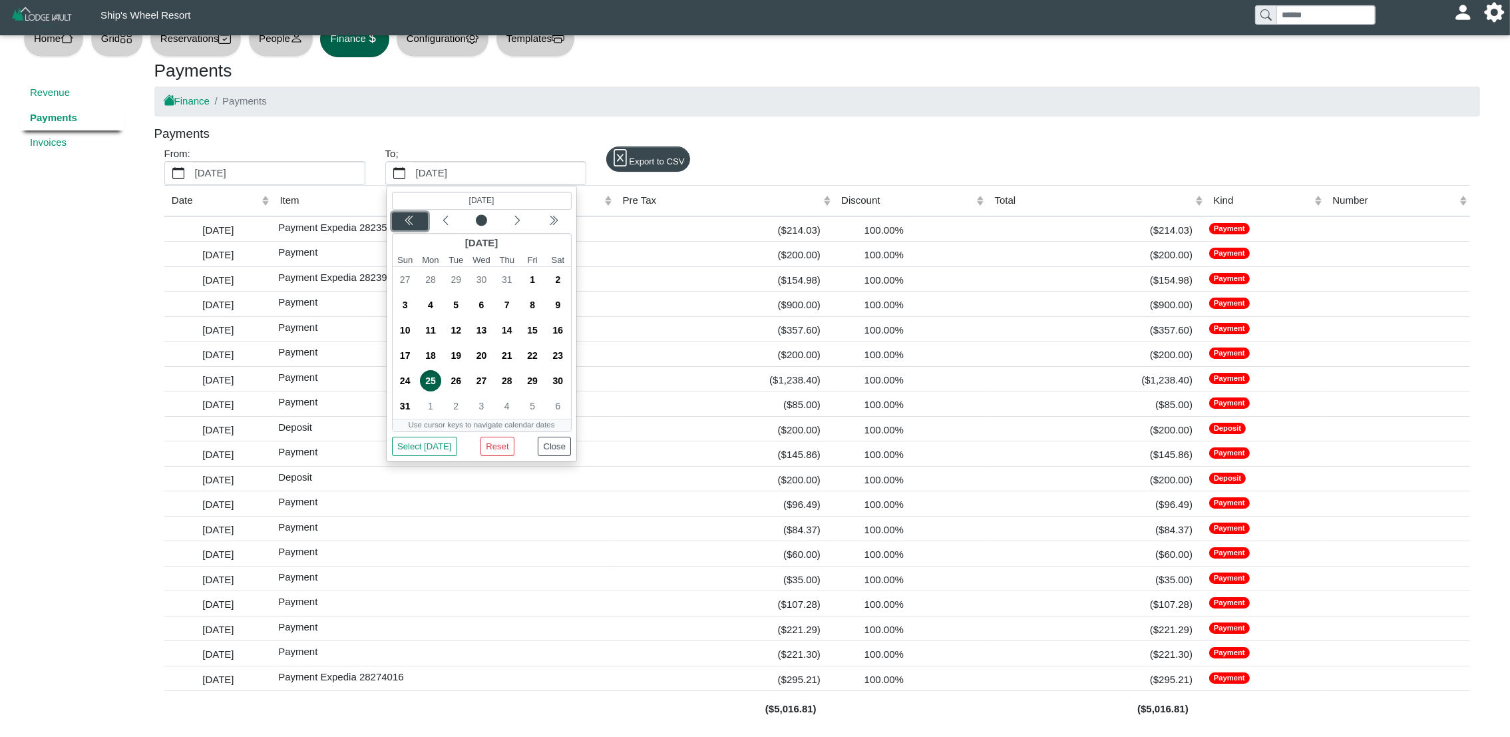
click at [410, 219] on icon "chevron double left" at bounding box center [409, 220] width 11 height 11
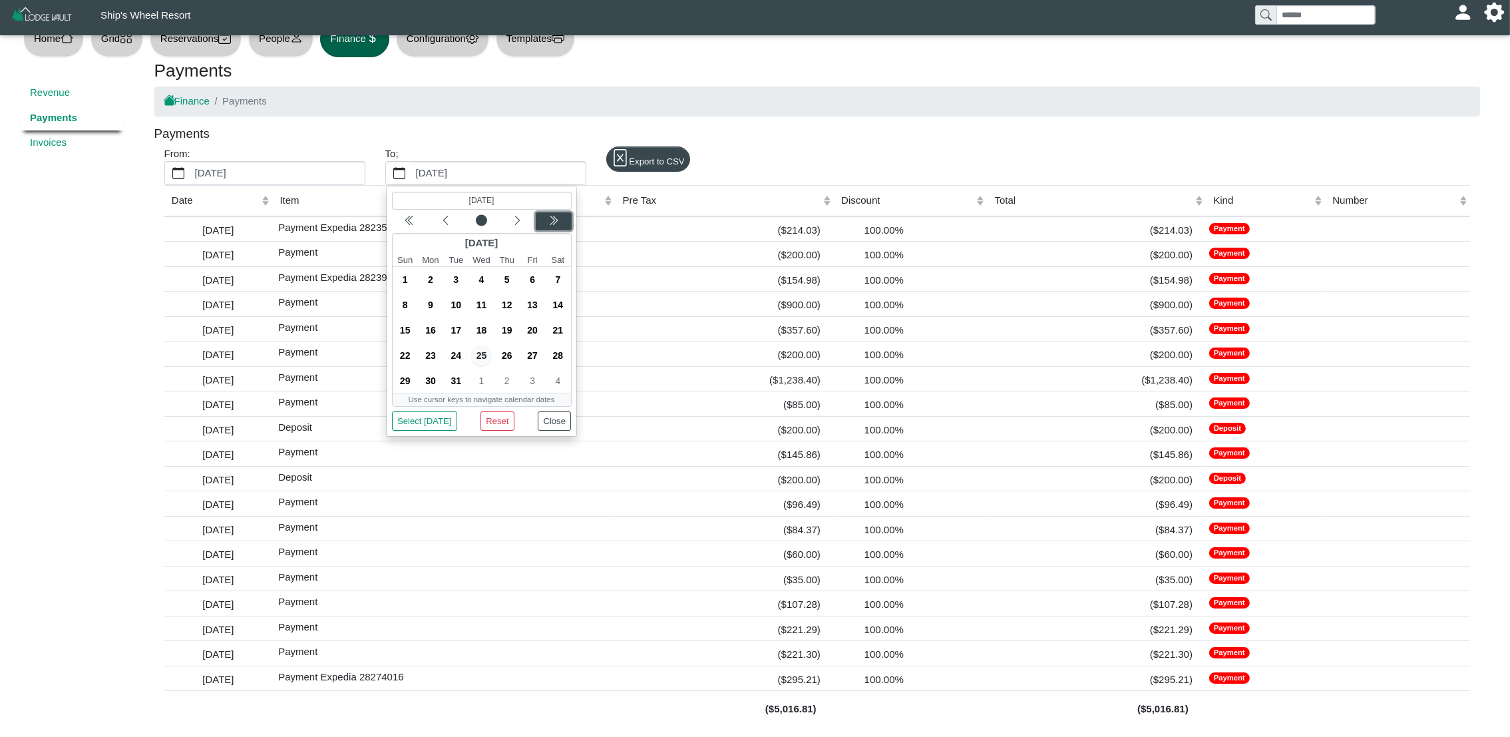
click at [548, 224] on icon "chevron double left" at bounding box center [553, 220] width 11 height 11
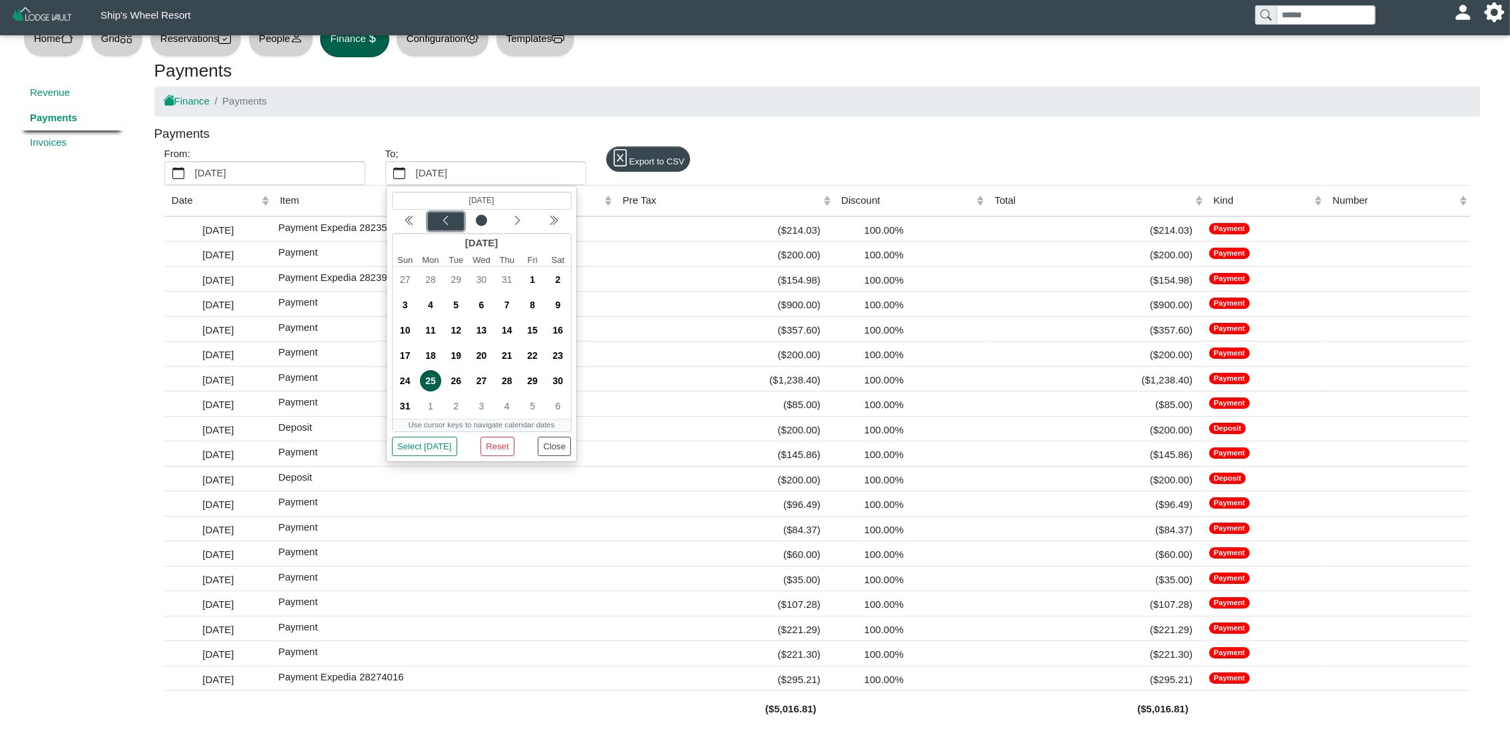
click at [445, 219] on icon "chevron left" at bounding box center [445, 220] width 5 height 9
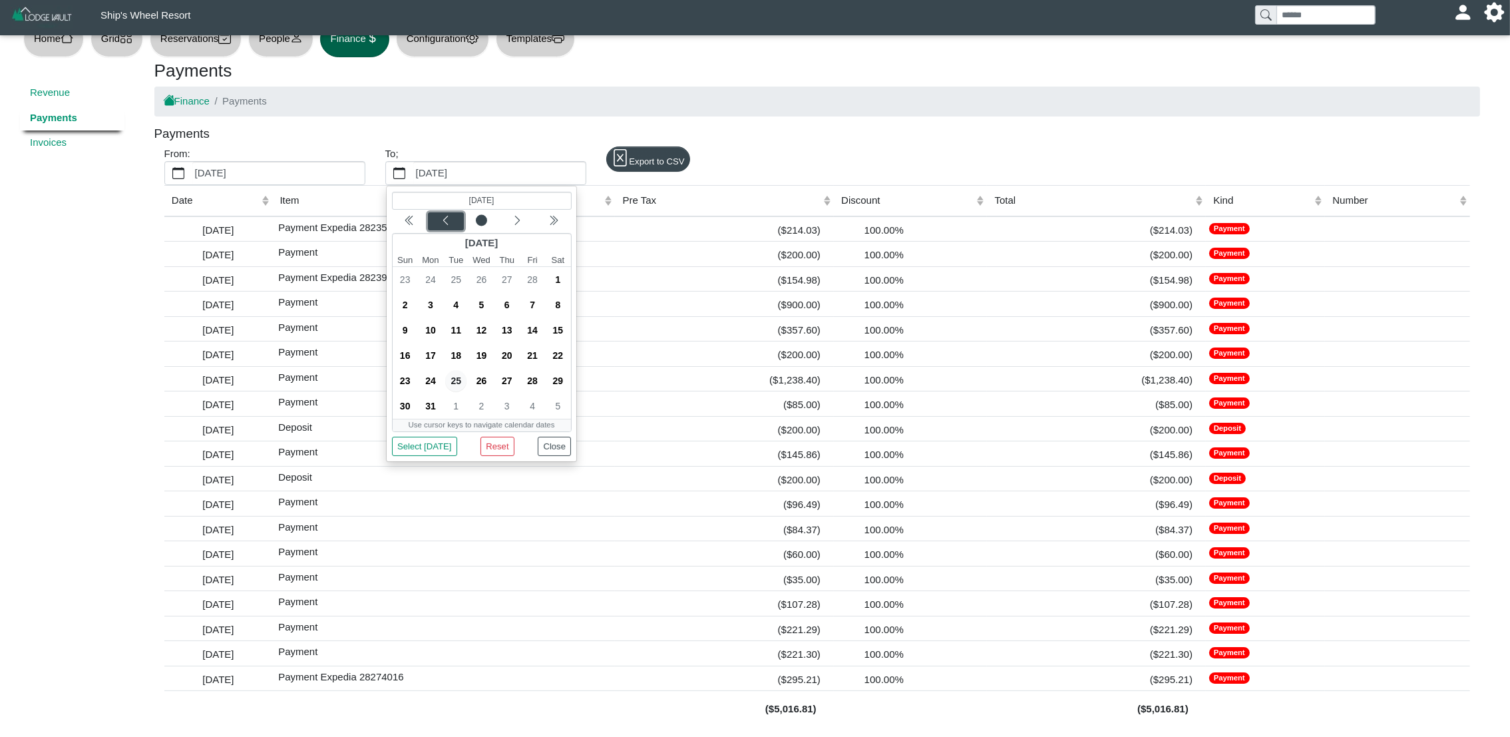
click at [445, 219] on icon "chevron left" at bounding box center [445, 220] width 5 height 9
click at [505, 220] on div "Next month" at bounding box center [517, 220] width 31 height 13
click at [433, 401] on span "31" at bounding box center [430, 405] width 21 height 21
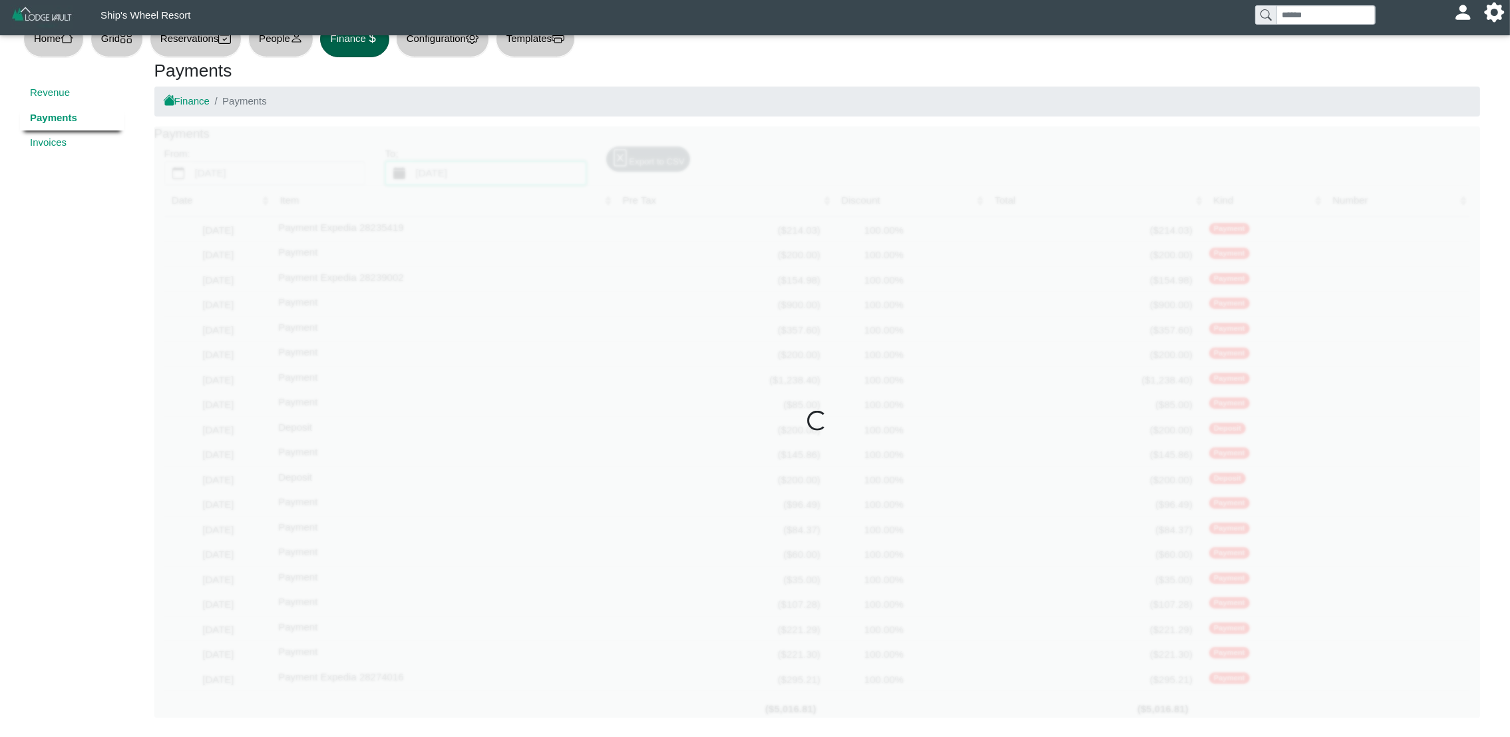
scroll to position [0, 0]
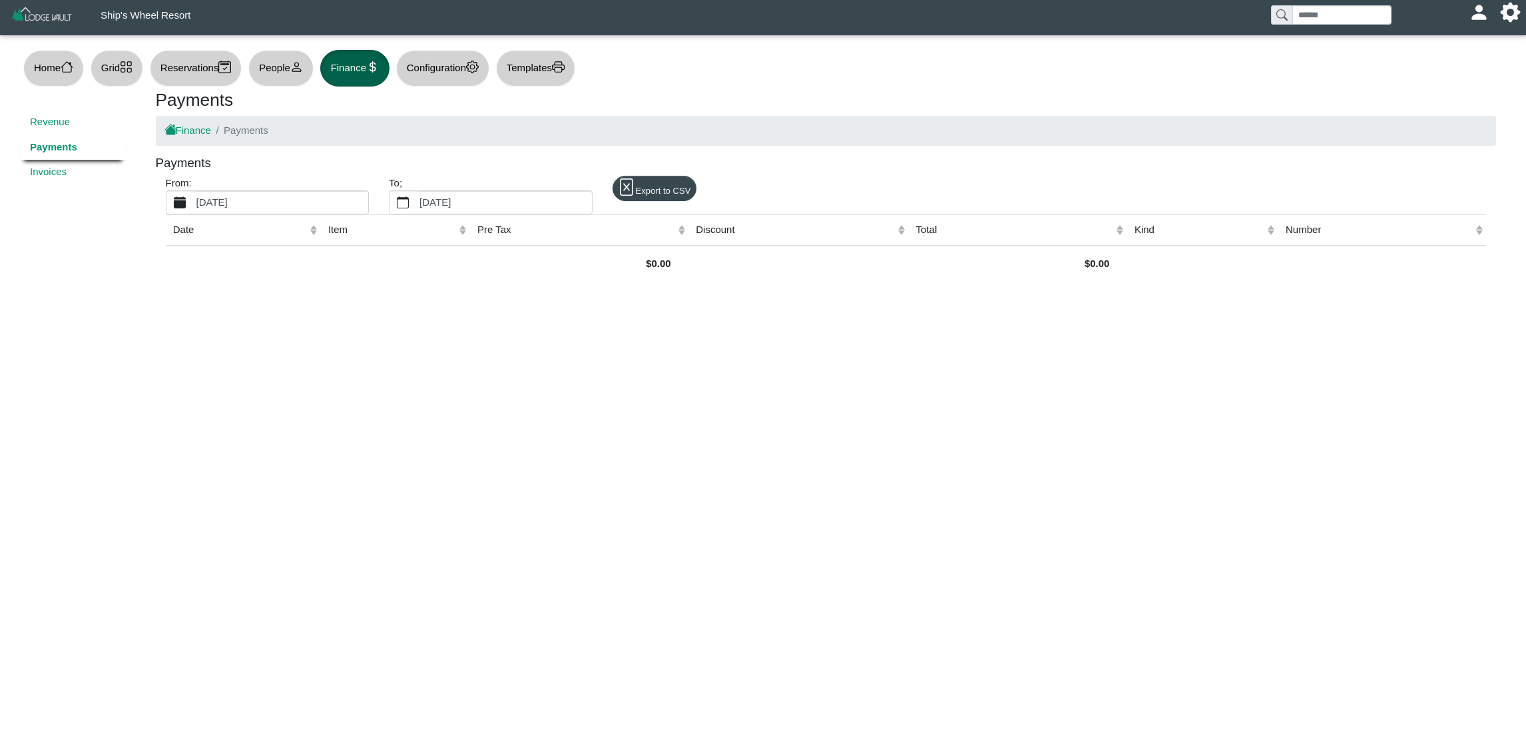
click at [280, 204] on label "[DATE]" at bounding box center [281, 202] width 174 height 23
click at [194, 204] on button "[DATE]" at bounding box center [179, 202] width 27 height 23
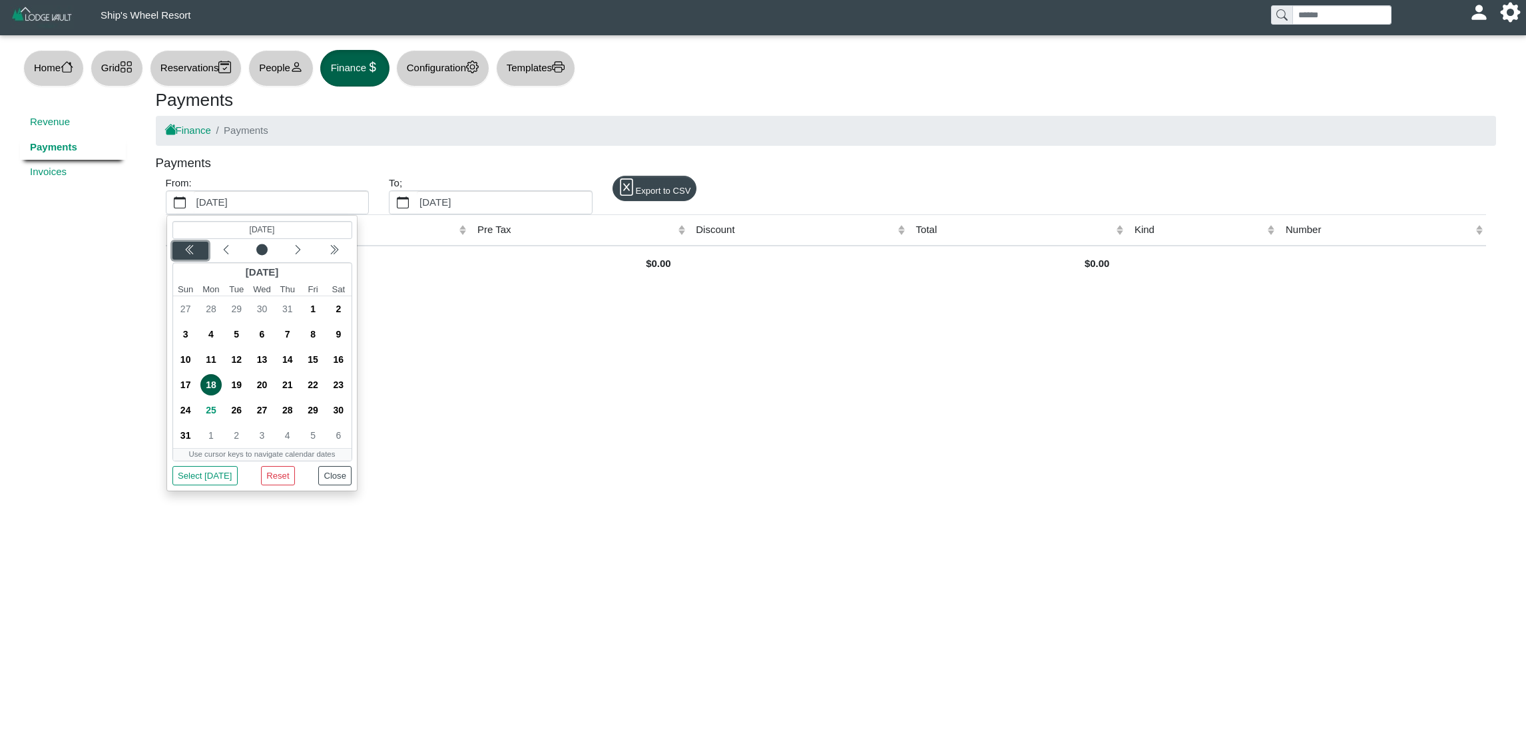
click at [188, 258] on button "Previous year" at bounding box center [190, 251] width 36 height 18
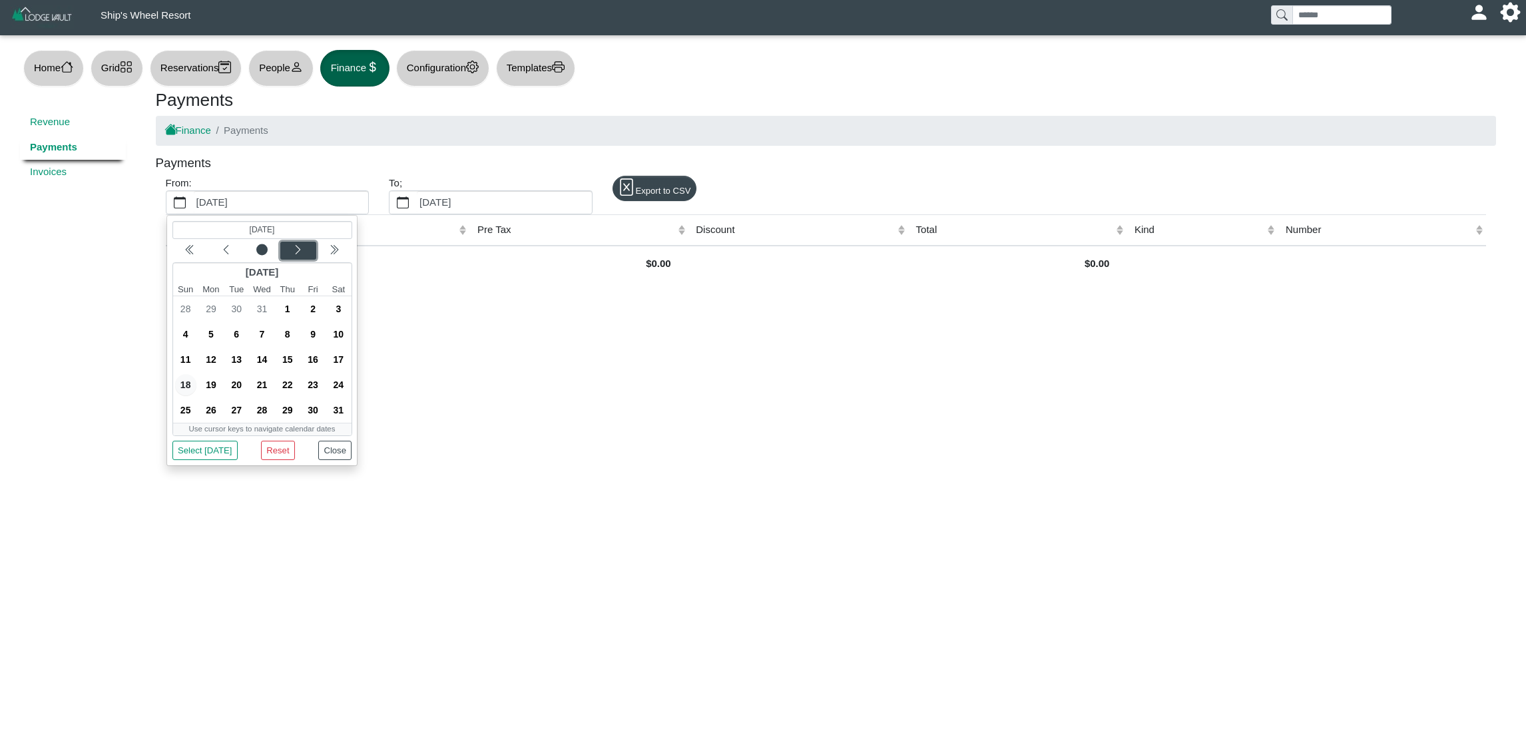
click at [293, 255] on icon "chevron left" at bounding box center [297, 249] width 11 height 11
click at [317, 311] on span "1" at bounding box center [312, 308] width 21 height 21
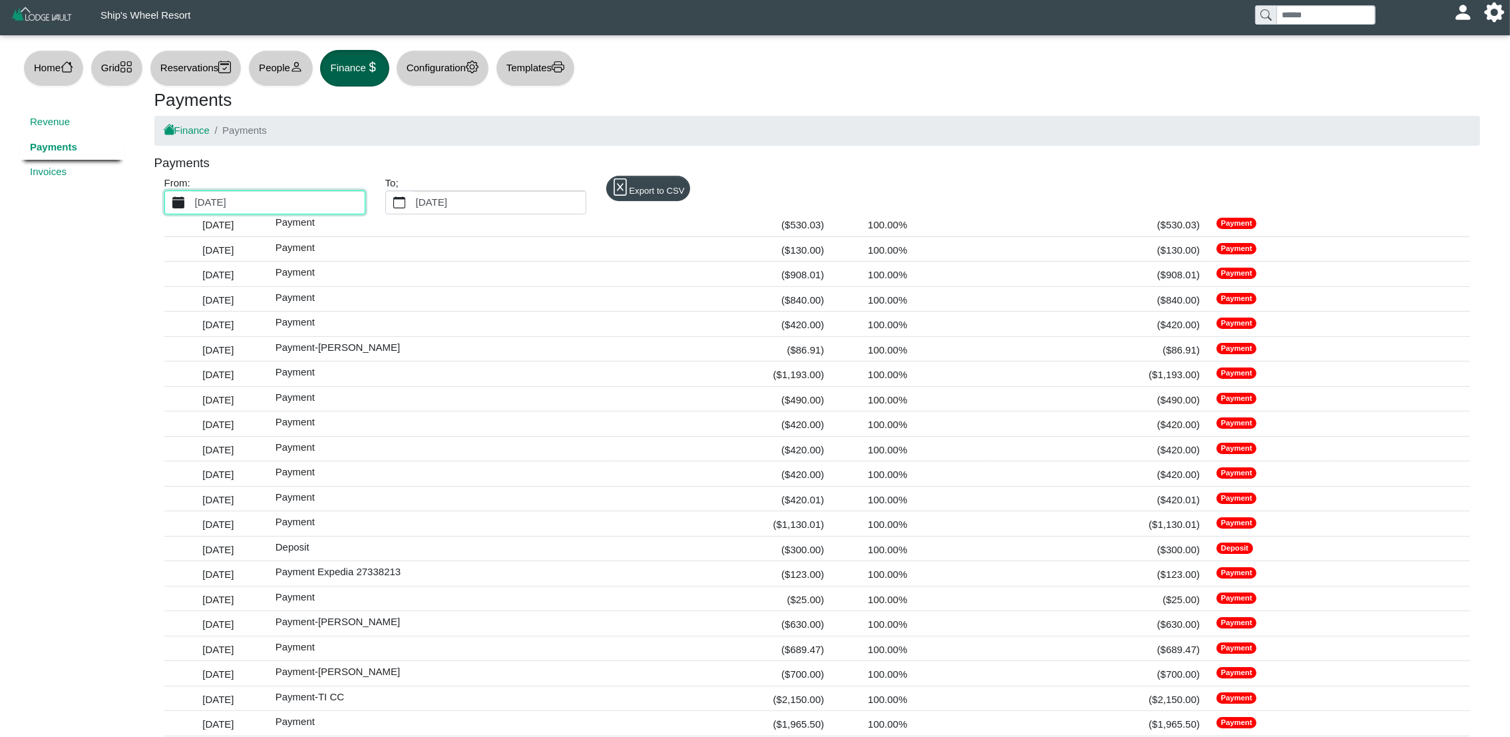
scroll to position [4647, 0]
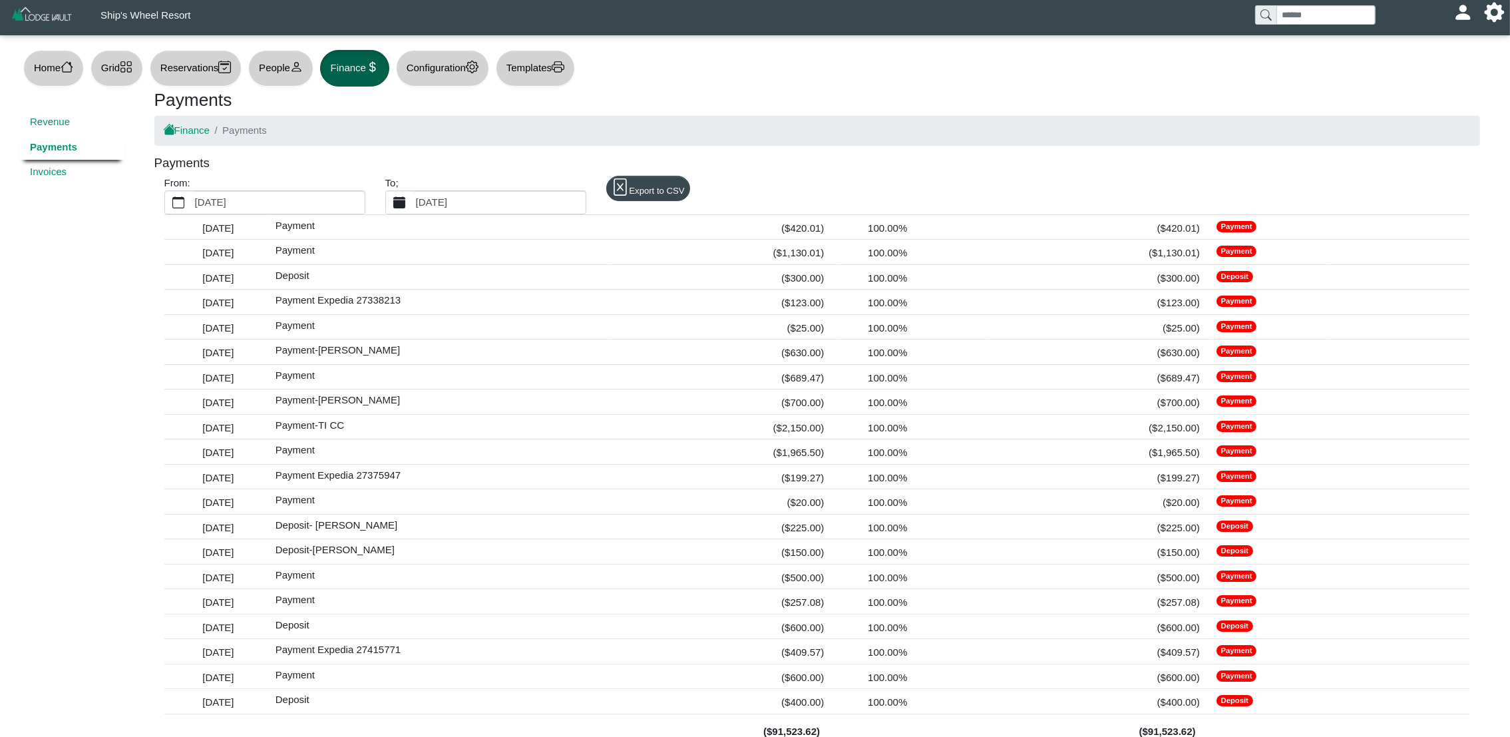
click at [509, 204] on label "[DATE]" at bounding box center [499, 202] width 172 height 23
click at [413, 204] on button "[DATE]" at bounding box center [399, 202] width 27 height 23
click at [81, 124] on link "Revenue" at bounding box center [72, 122] width 105 height 25
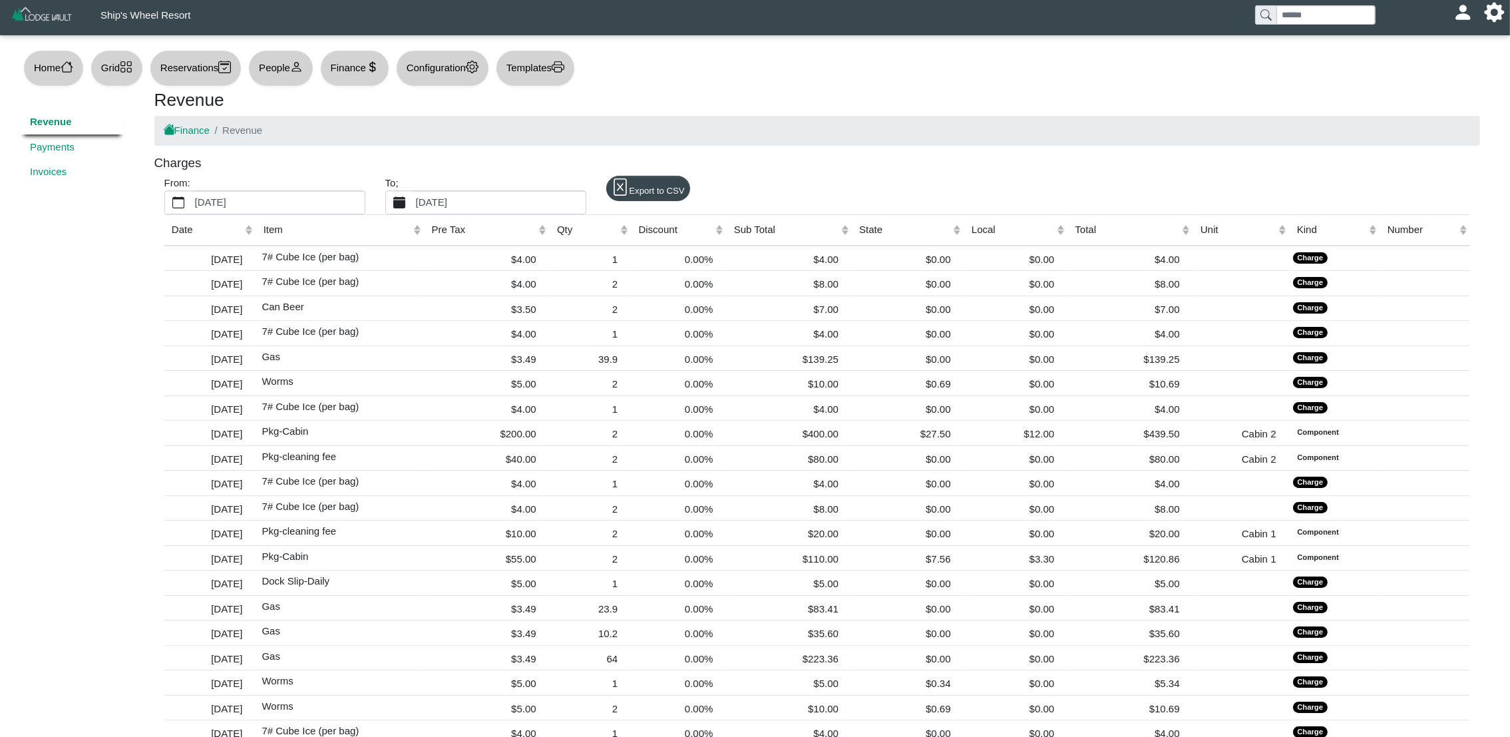
click at [477, 204] on label "[DATE]" at bounding box center [499, 202] width 172 height 23
click at [413, 204] on button "[DATE]" at bounding box center [399, 202] width 27 height 23
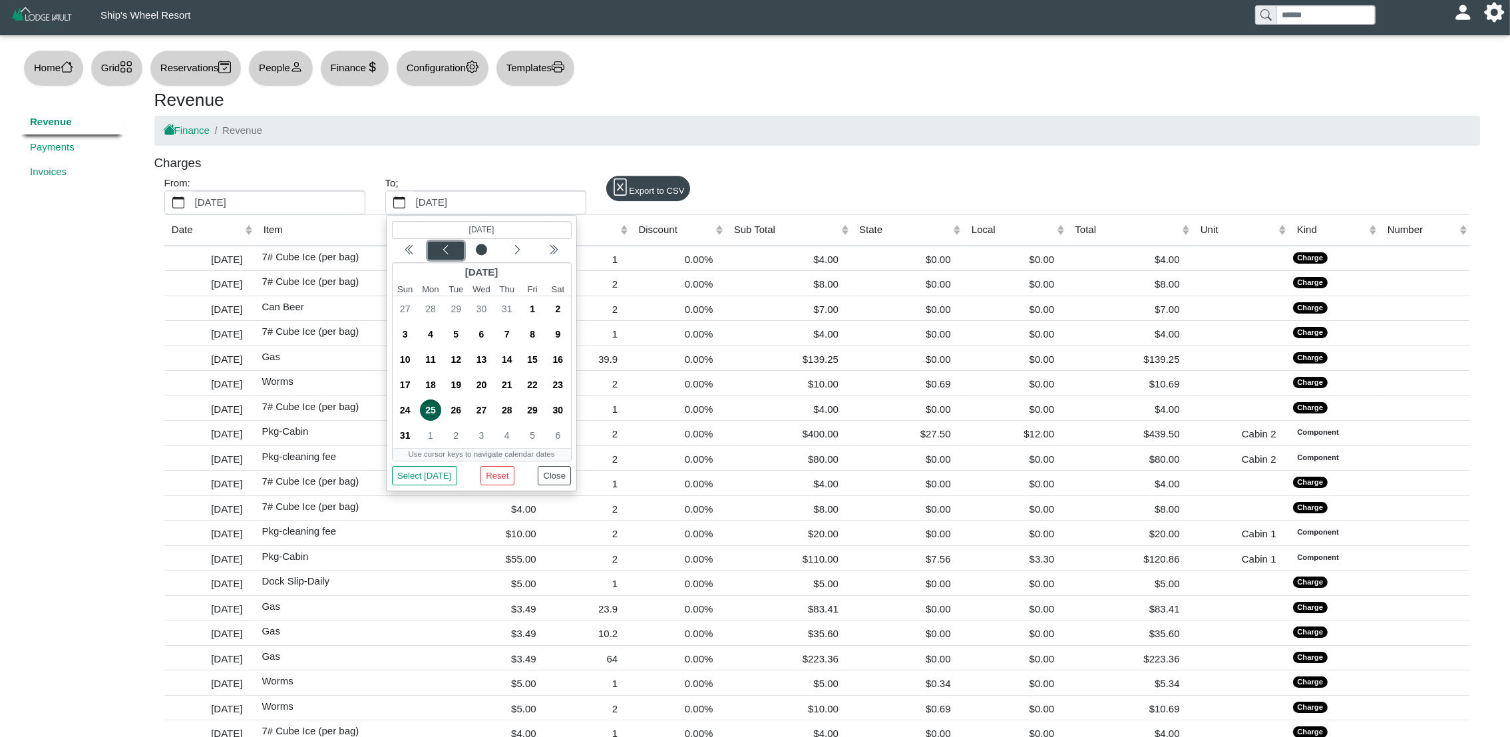
click at [446, 248] on icon "chevron left" at bounding box center [445, 249] width 11 height 11
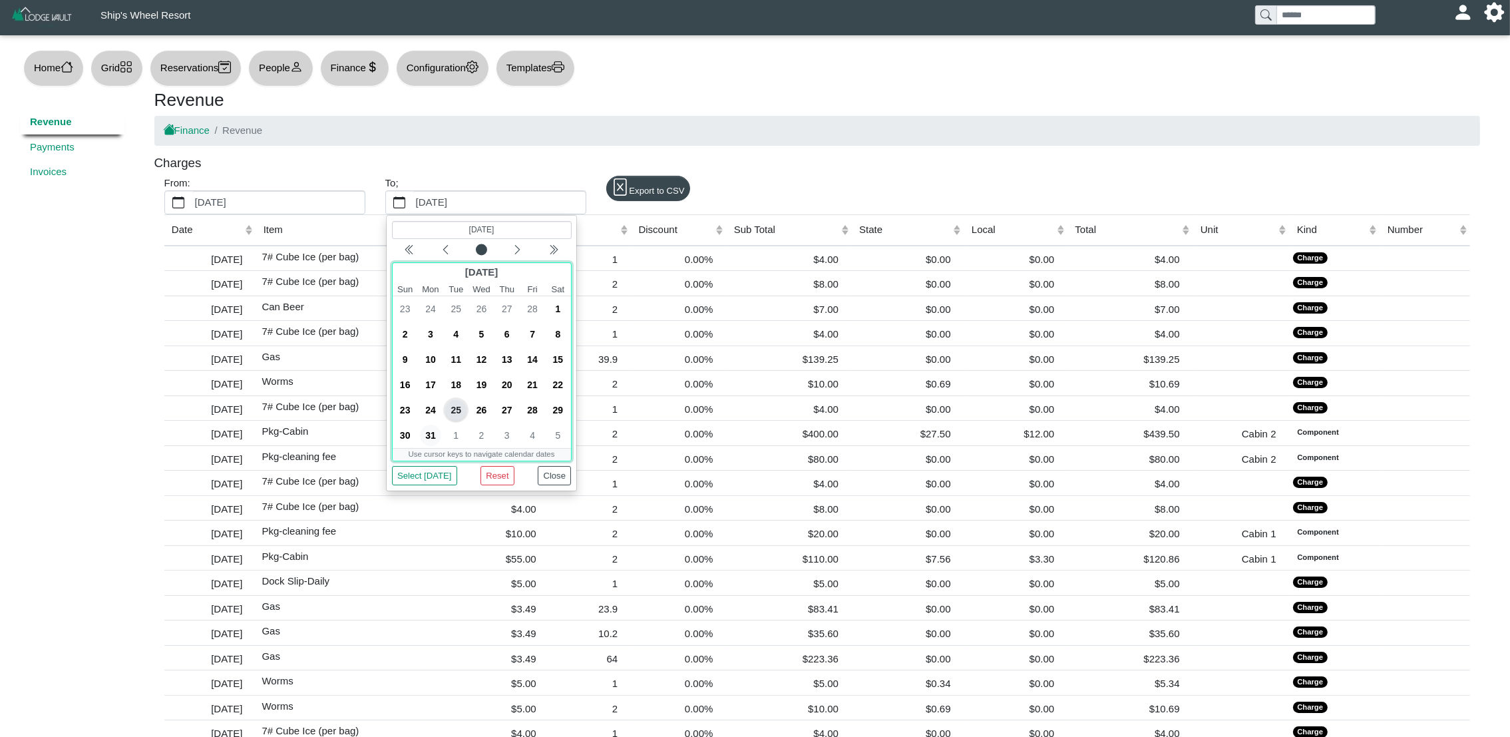
click at [433, 437] on span "31" at bounding box center [430, 435] width 21 height 21
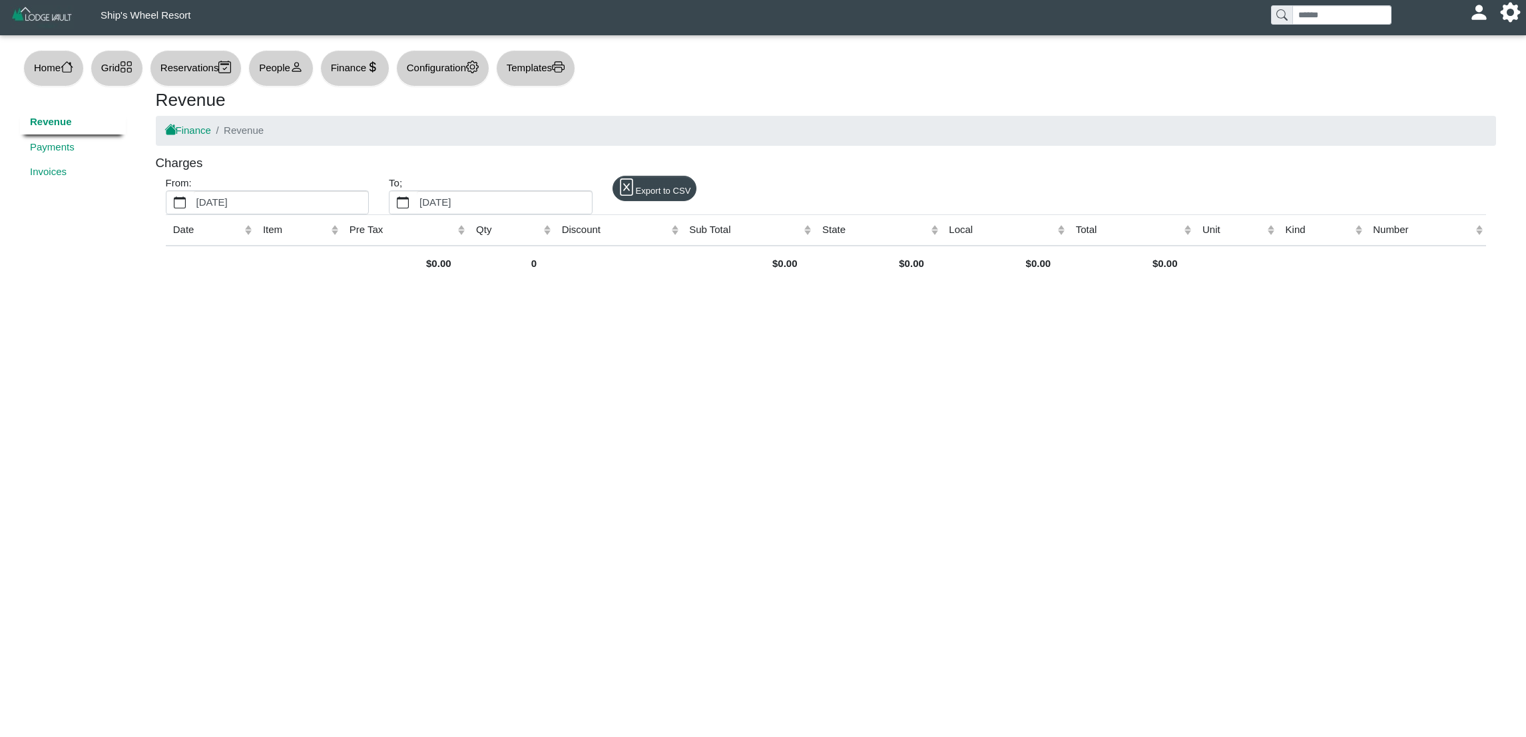
click at [277, 214] on th "Item (Click to sort ascending)" at bounding box center [299, 229] width 87 height 31
click at [273, 210] on label "[DATE]" at bounding box center [281, 202] width 174 height 23
click at [194, 210] on button "[DATE]" at bounding box center [179, 202] width 27 height 23
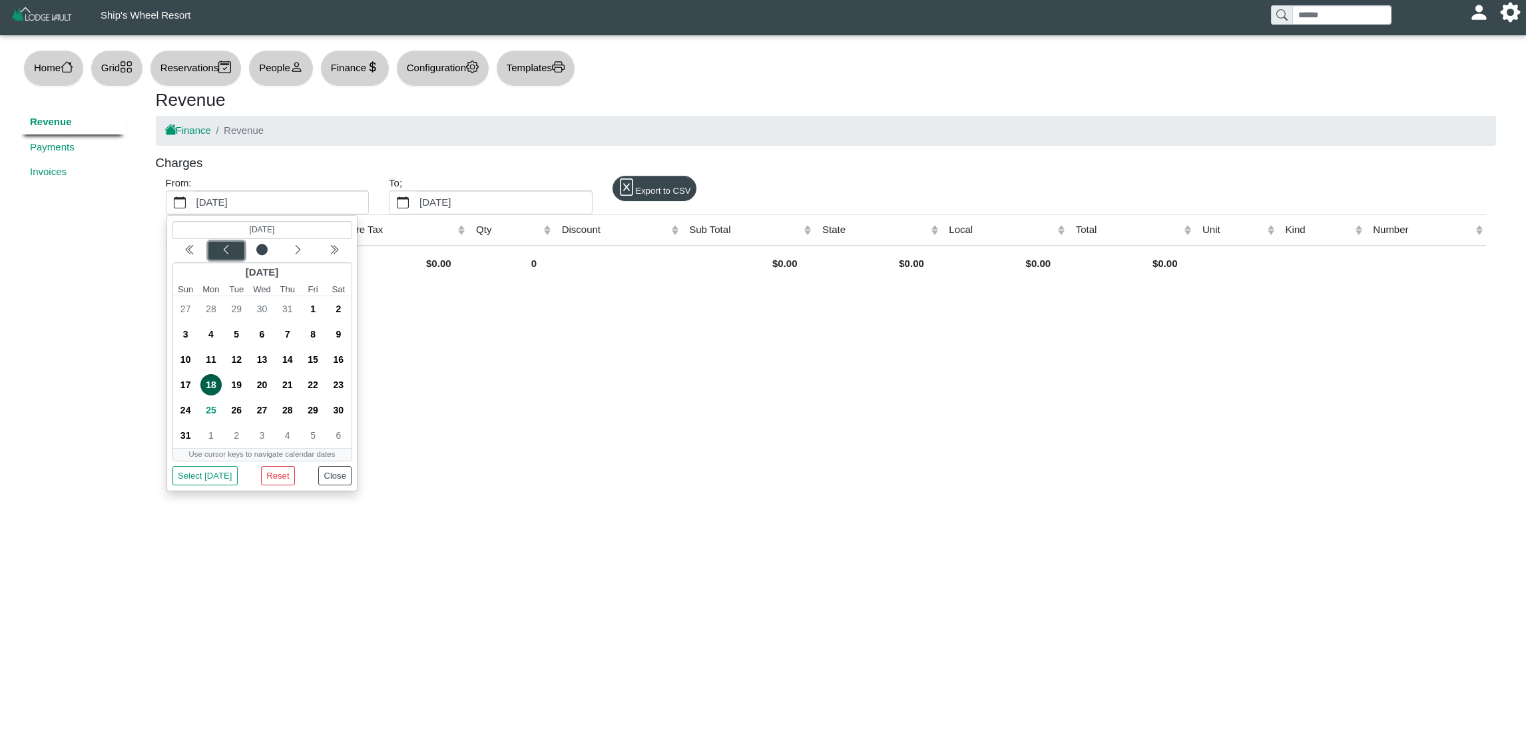
click at [230, 247] on icon "chevron left" at bounding box center [225, 249] width 11 height 11
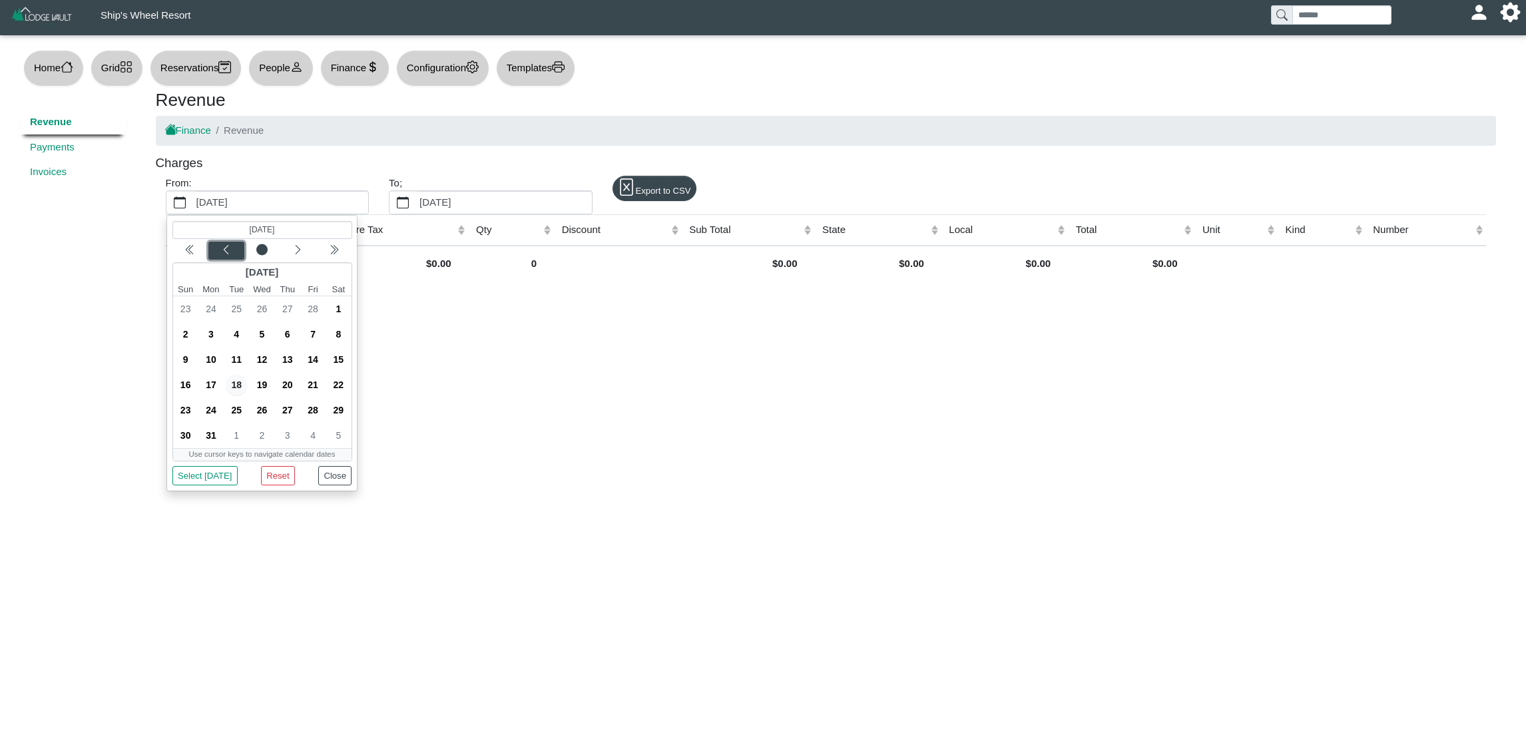
click at [230, 247] on icon "chevron left" at bounding box center [225, 249] width 11 height 11
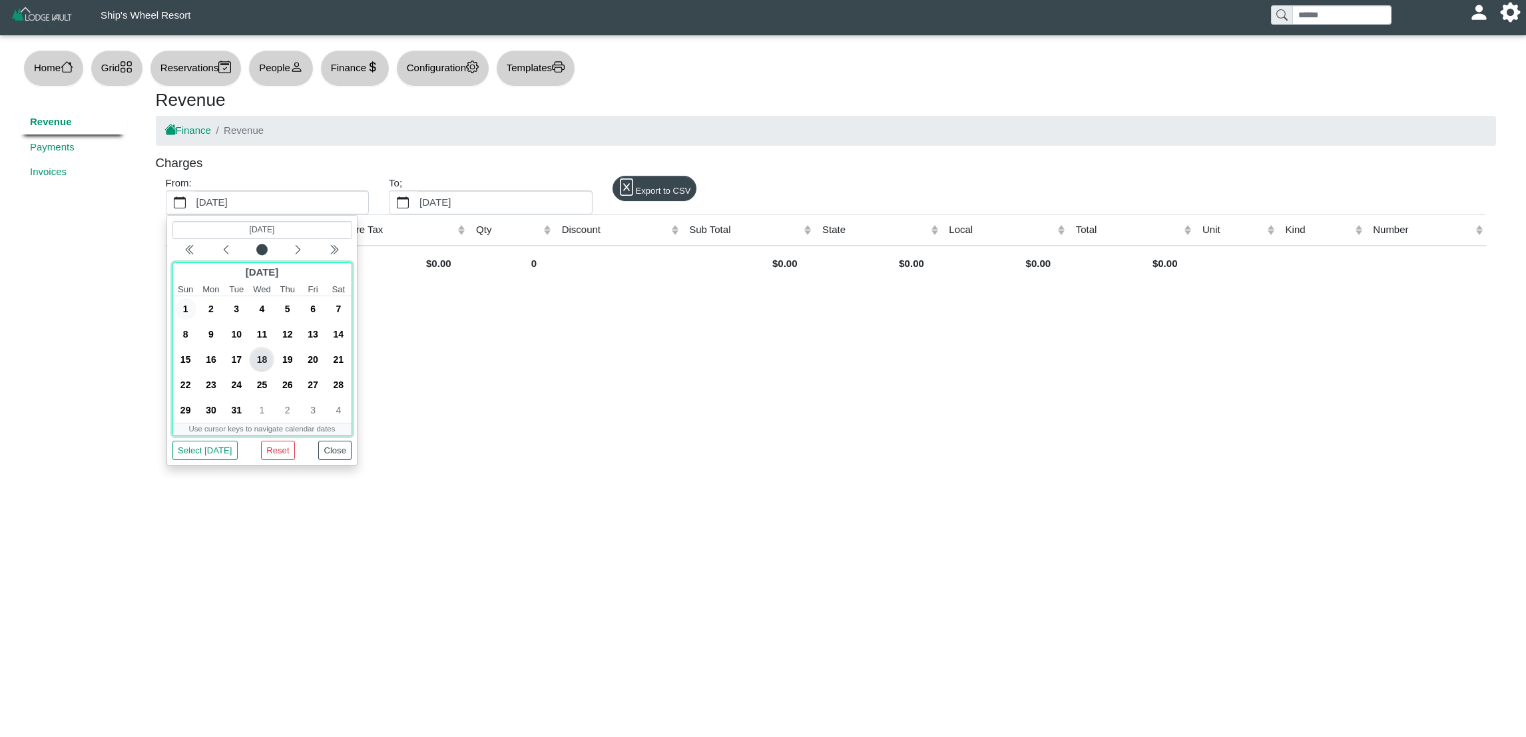
click at [182, 306] on span "1" at bounding box center [184, 308] width 21 height 21
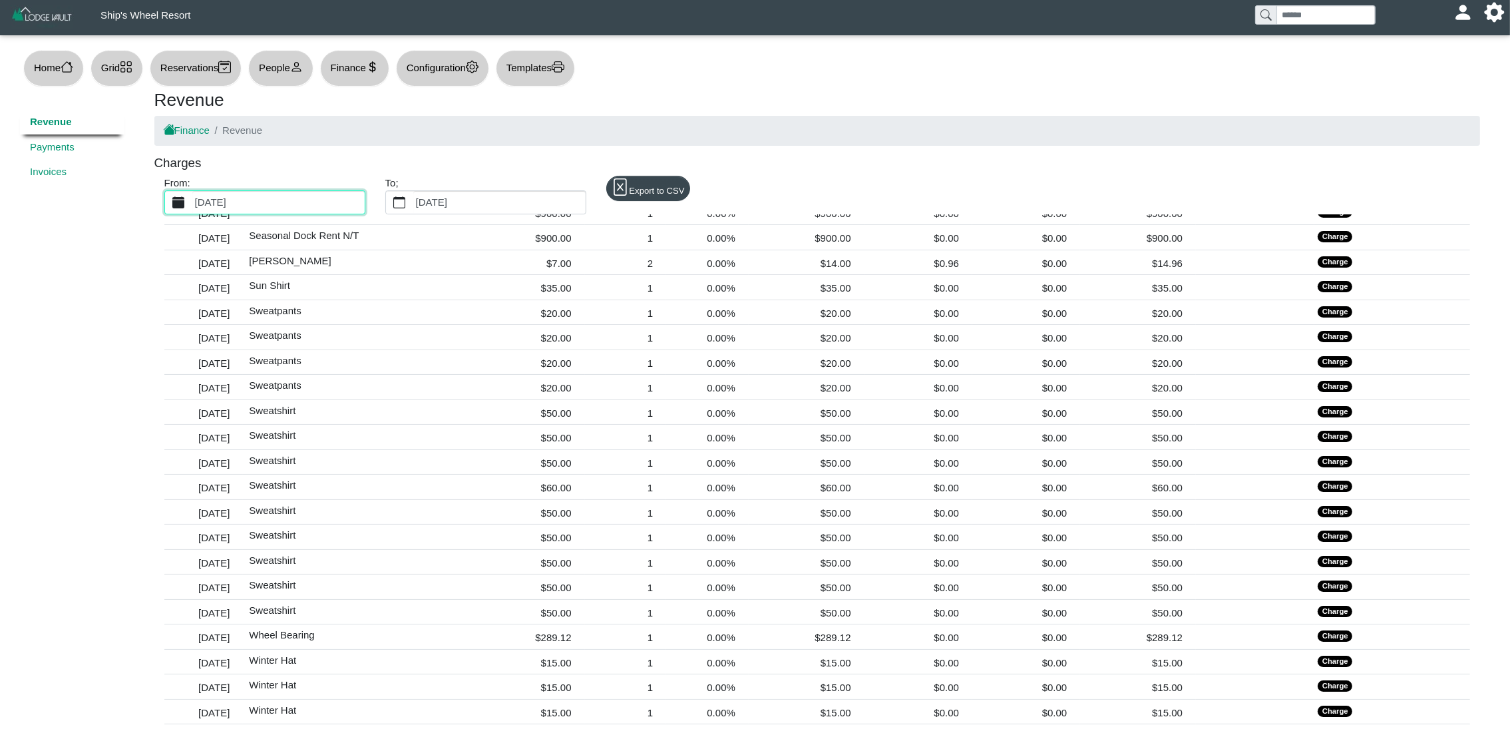
scroll to position [6678, 0]
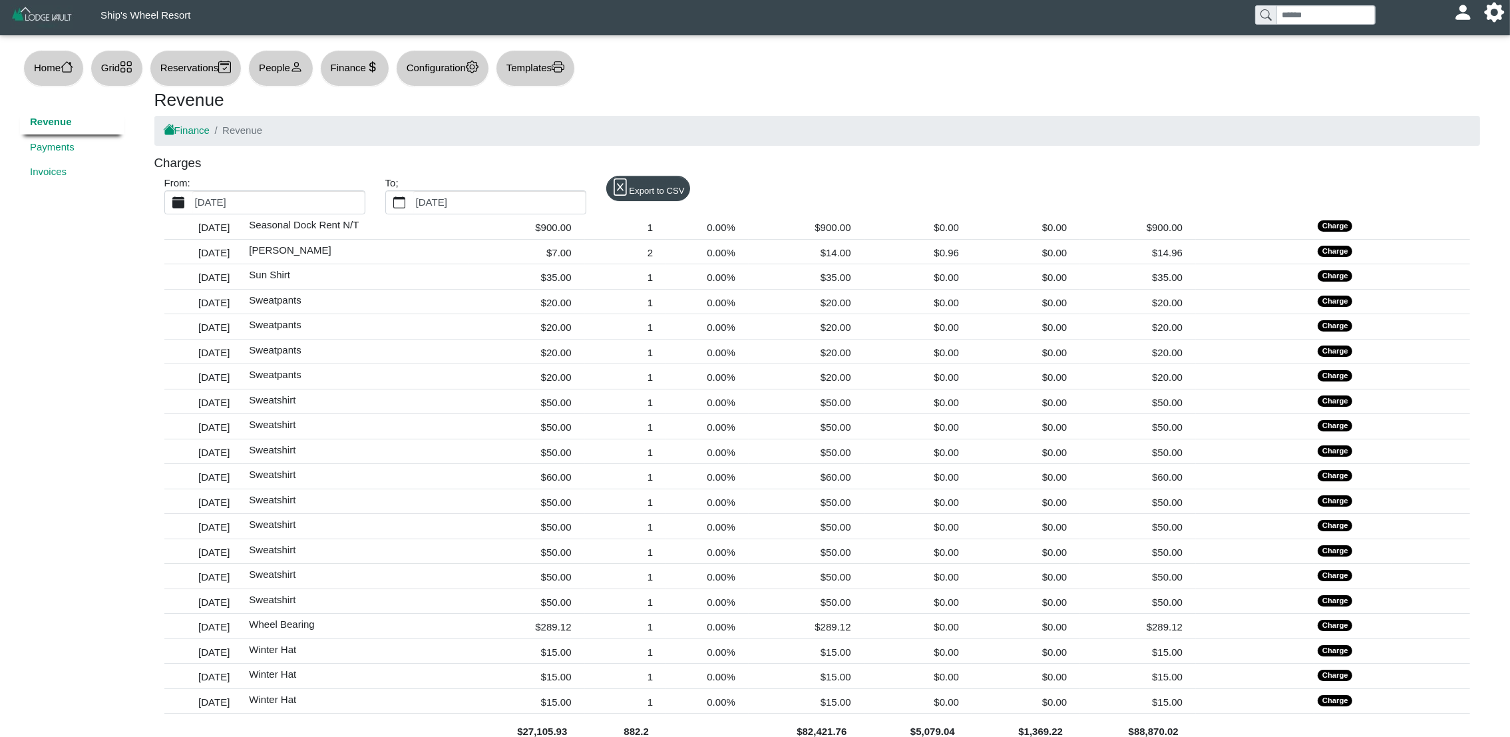
click at [337, 208] on label "[DATE]" at bounding box center [278, 202] width 172 height 23
click at [192, 208] on button "[DATE]" at bounding box center [178, 202] width 27 height 23
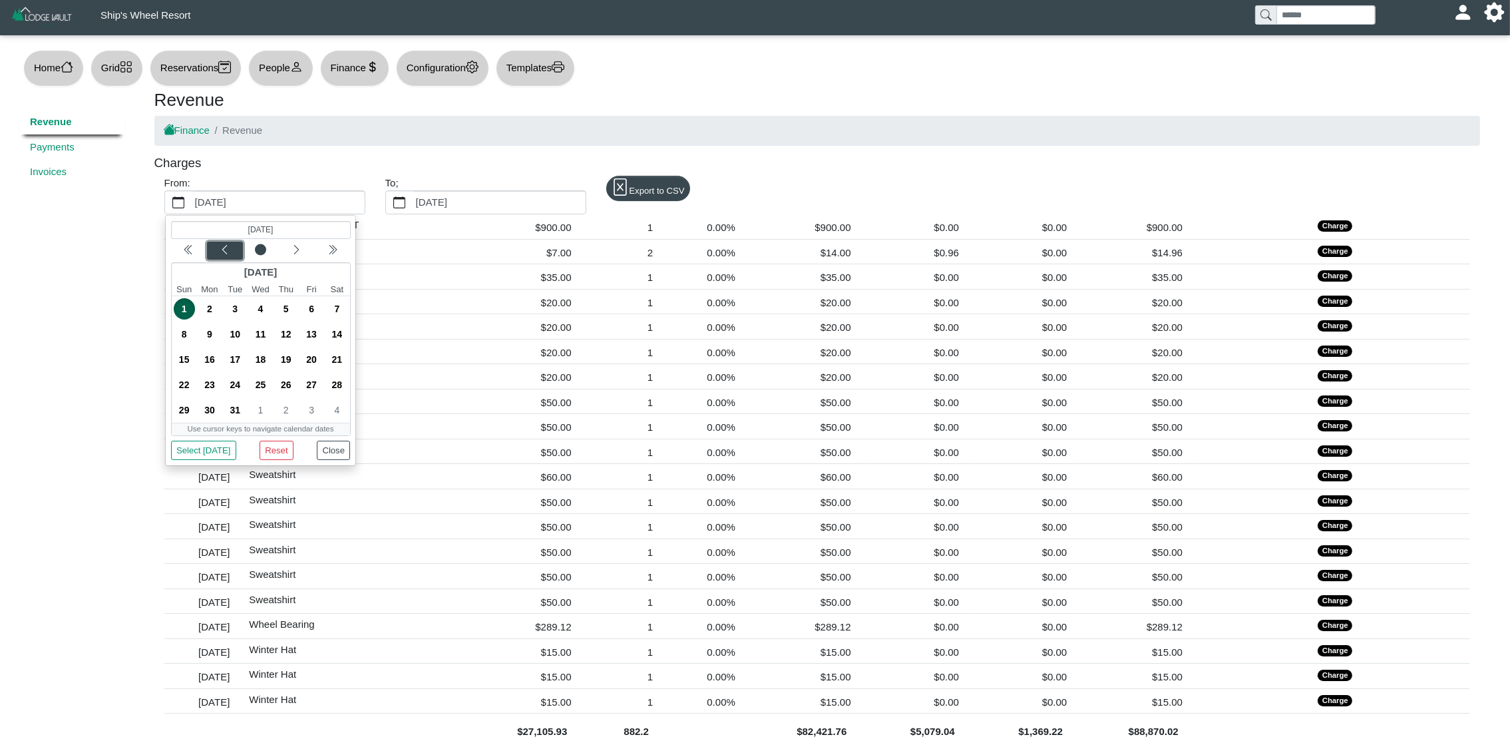
click at [224, 252] on icon "chevron left" at bounding box center [224, 249] width 11 height 11
click at [310, 314] on span "1" at bounding box center [311, 308] width 21 height 21
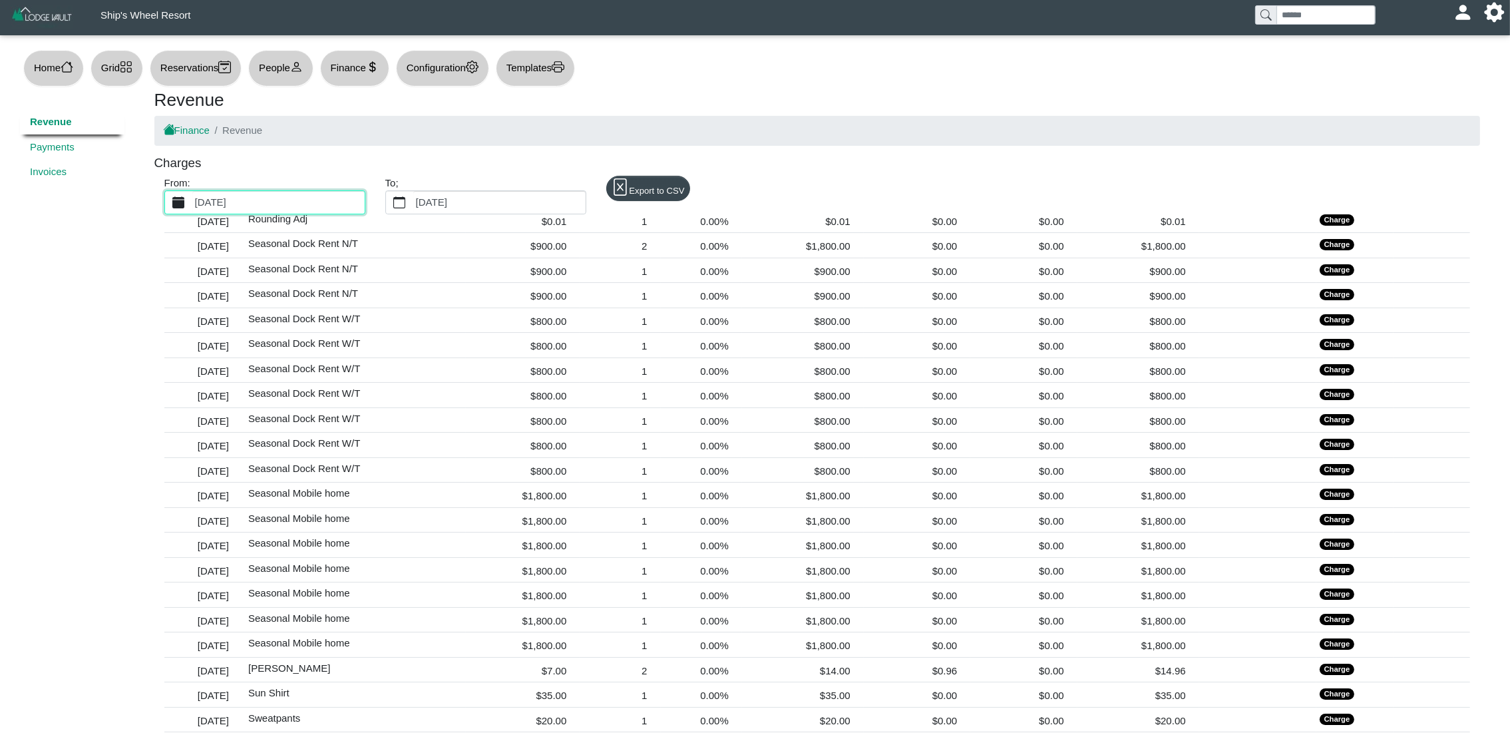
scroll to position [7129, 0]
